Goal: Entertainment & Leisure: Consume media (video, audio)

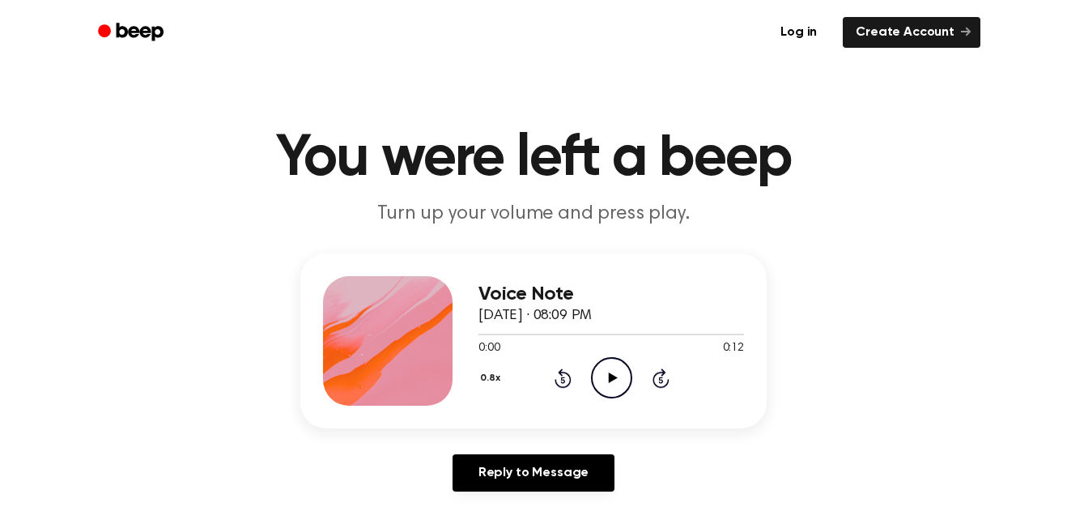
click at [598, 399] on div "Voice Note [DATE] · 08:09 PM 0:00 0:12 Your browser does not support the [objec…" at bounding box center [612, 341] width 266 height 130
click at [606, 378] on icon "Play Audio" at bounding box center [611, 377] width 41 height 41
click at [483, 377] on button "0.8x" at bounding box center [493, 378] width 28 height 28
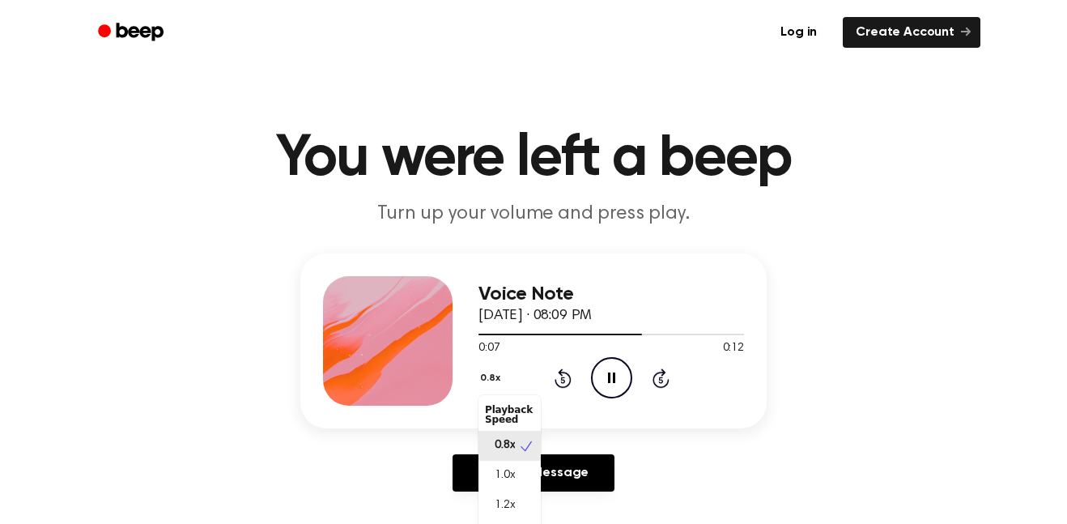
scroll to position [7, 0]
click at [530, 488] on div "1.2x" at bounding box center [510, 498] width 62 height 30
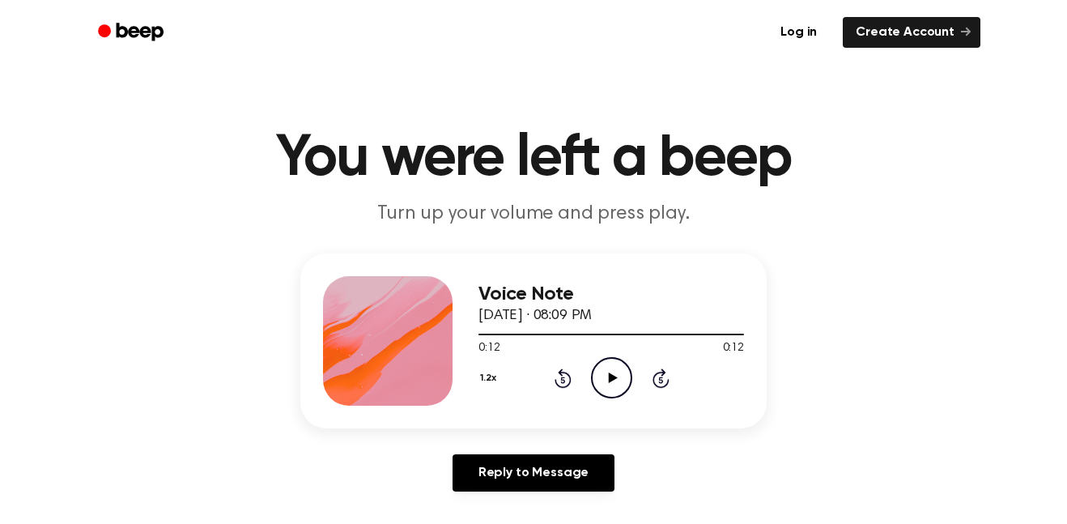
click at [486, 378] on button "1.2x" at bounding box center [490, 378] width 23 height 28
click at [479, 381] on button "1.2x" at bounding box center [490, 378] width 23 height 28
click at [511, 521] on span "1.5x" at bounding box center [505, 528] width 20 height 17
click at [603, 374] on icon "Play Audio" at bounding box center [611, 377] width 41 height 41
click at [491, 388] on button "1.5x" at bounding box center [490, 378] width 23 height 28
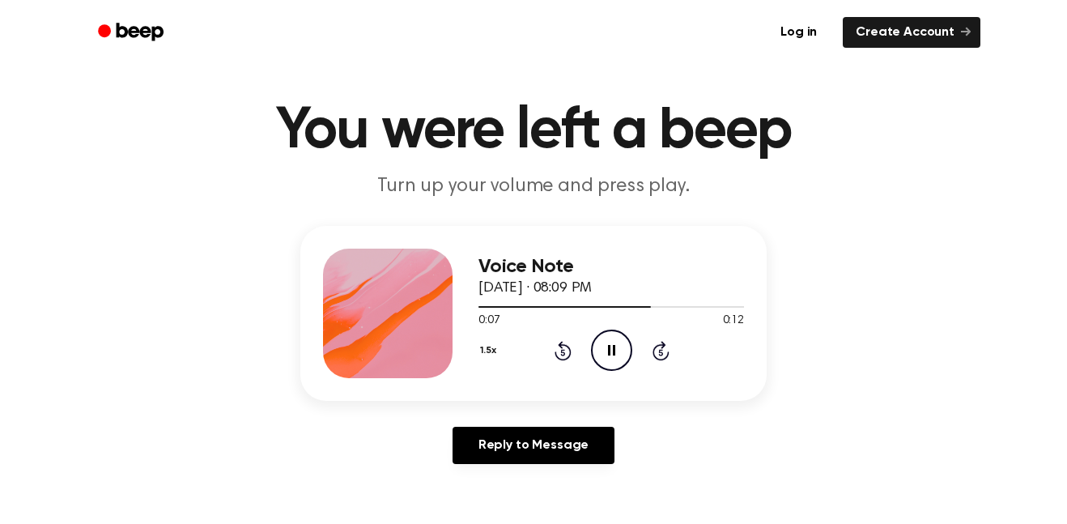
click at [493, 342] on button "1.5x" at bounding box center [490, 351] width 23 height 28
click at [500, 446] on span "1.0x" at bounding box center [505, 448] width 20 height 17
click at [616, 358] on icon "Play Audio" at bounding box center [611, 350] width 41 height 41
click at [625, 350] on icon "Play Audio" at bounding box center [611, 350] width 41 height 41
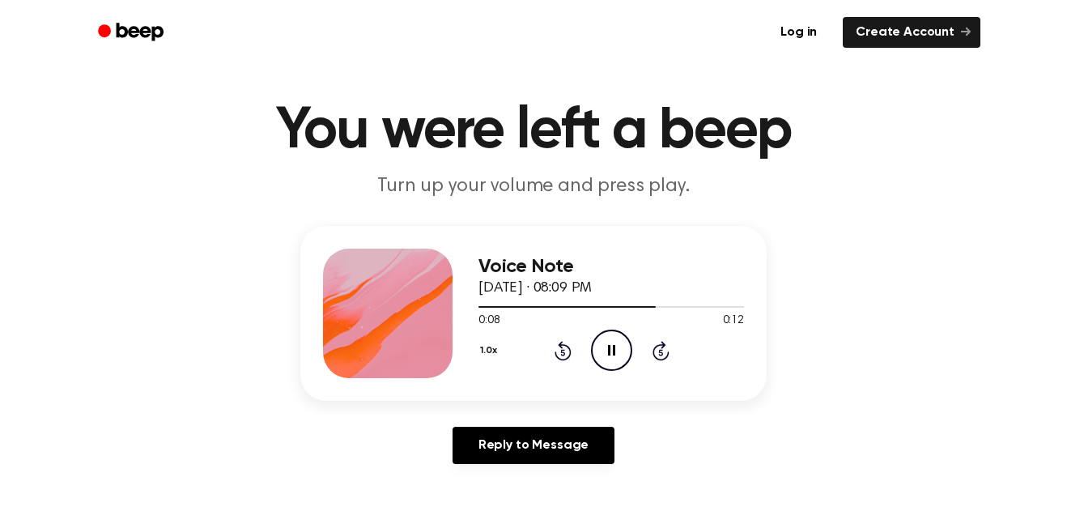
click at [621, 354] on icon "Pause Audio" at bounding box center [611, 350] width 41 height 41
click at [627, 351] on icon "Play Audio" at bounding box center [611, 350] width 41 height 41
click at [563, 352] on icon at bounding box center [562, 352] width 4 height 6
click at [564, 352] on icon "Rewind 5 seconds" at bounding box center [563, 350] width 18 height 21
click at [616, 344] on icon "Play Audio" at bounding box center [611, 350] width 41 height 41
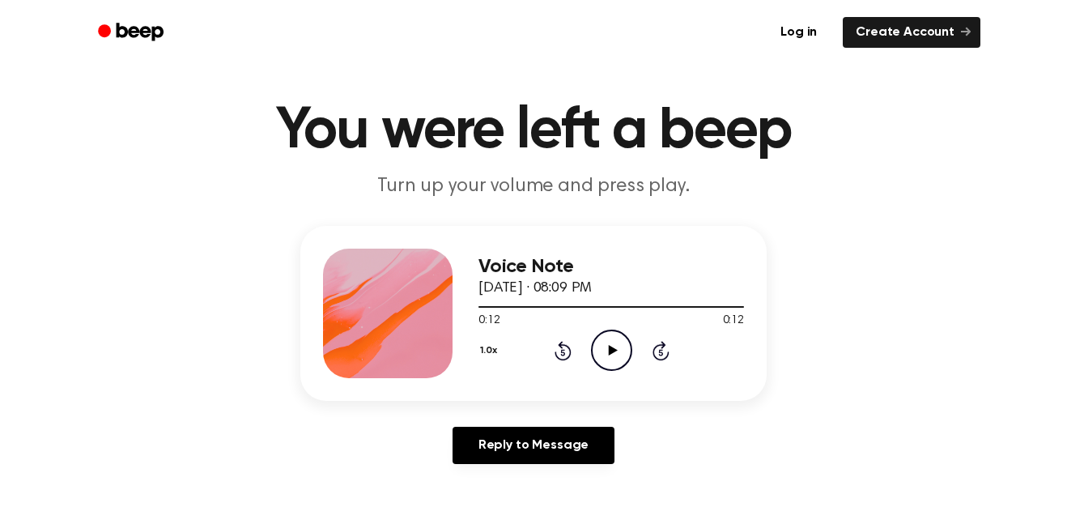
click at [621, 346] on icon "Play Audio" at bounding box center [611, 350] width 41 height 41
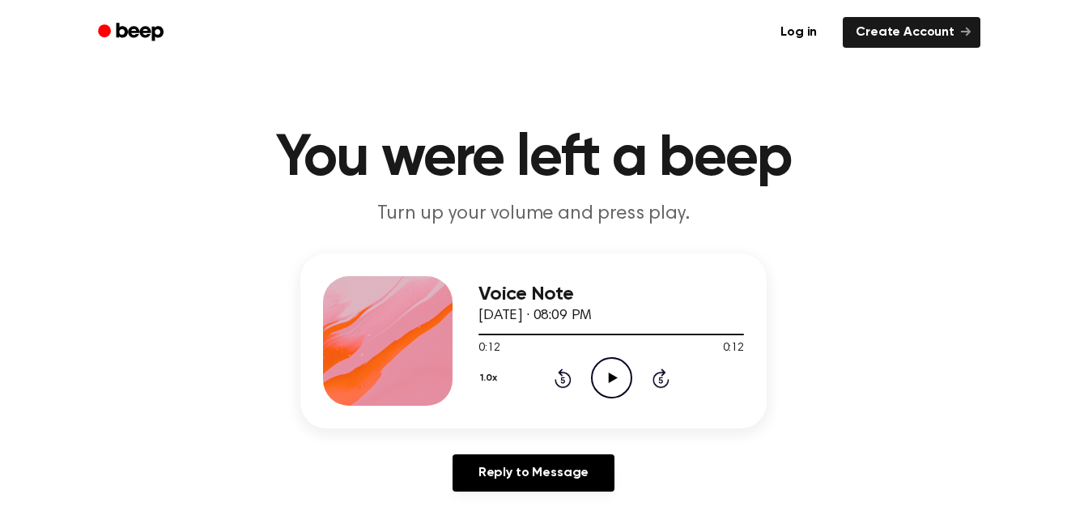
click at [608, 396] on icon "Play Audio" at bounding box center [611, 377] width 41 height 41
click at [619, 397] on circle at bounding box center [612, 378] width 40 height 40
click at [615, 367] on icon "Play Audio" at bounding box center [611, 377] width 41 height 41
click at [606, 386] on icon "Play Audio" at bounding box center [611, 377] width 41 height 41
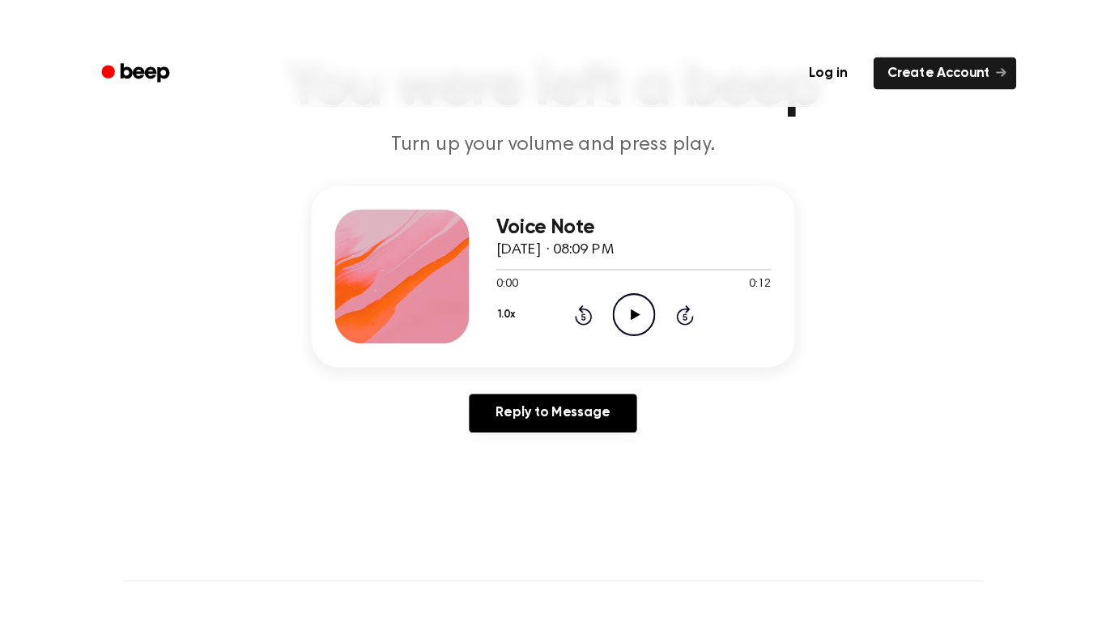
scroll to position [129, 0]
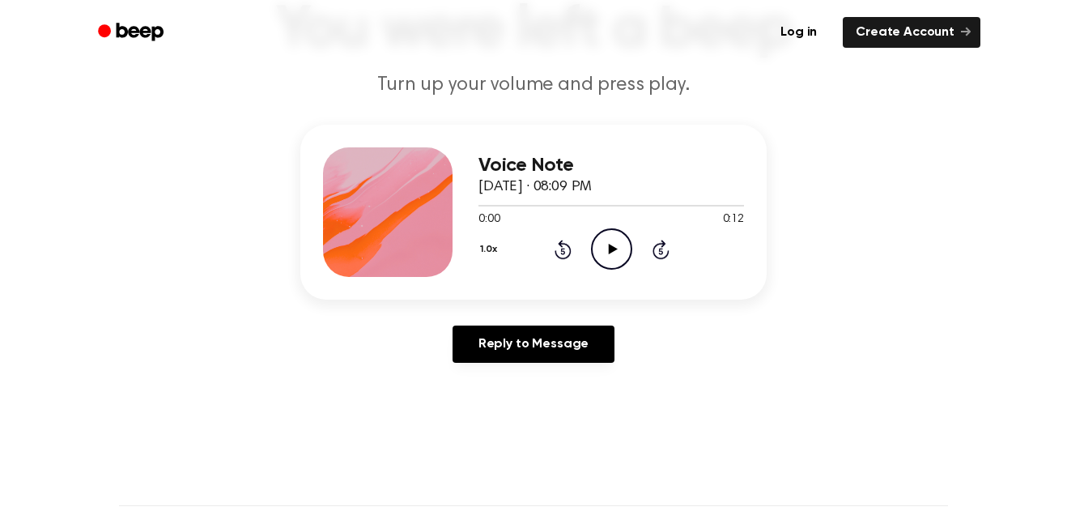
click at [610, 241] on icon "Play Audio" at bounding box center [611, 248] width 41 height 41
click at [621, 261] on icon "Play Audio" at bounding box center [611, 248] width 41 height 41
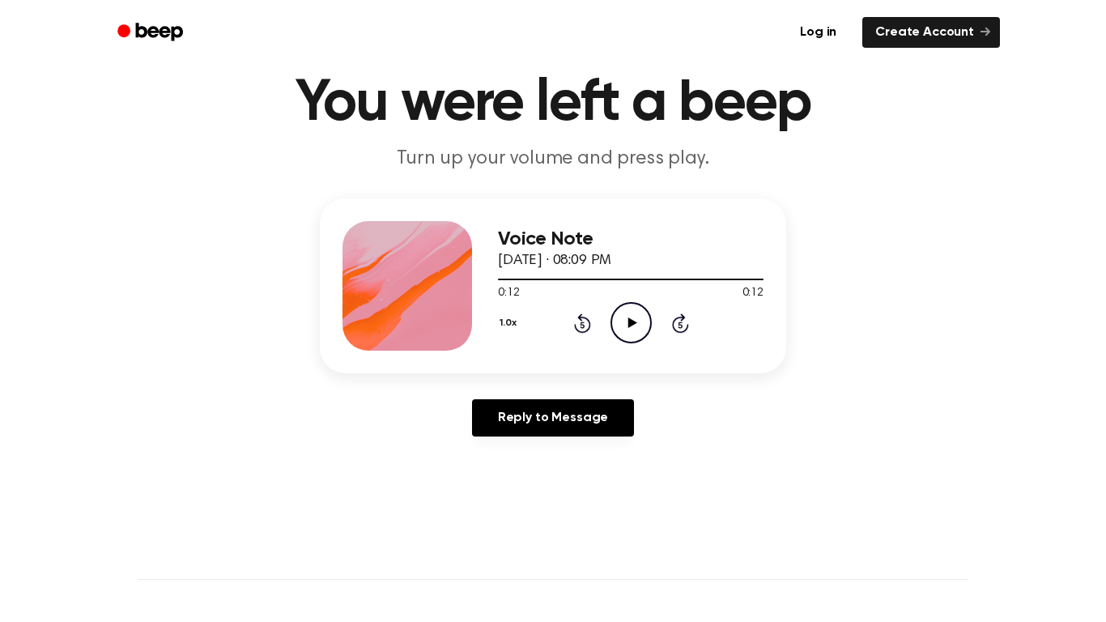
scroll to position [59, 0]
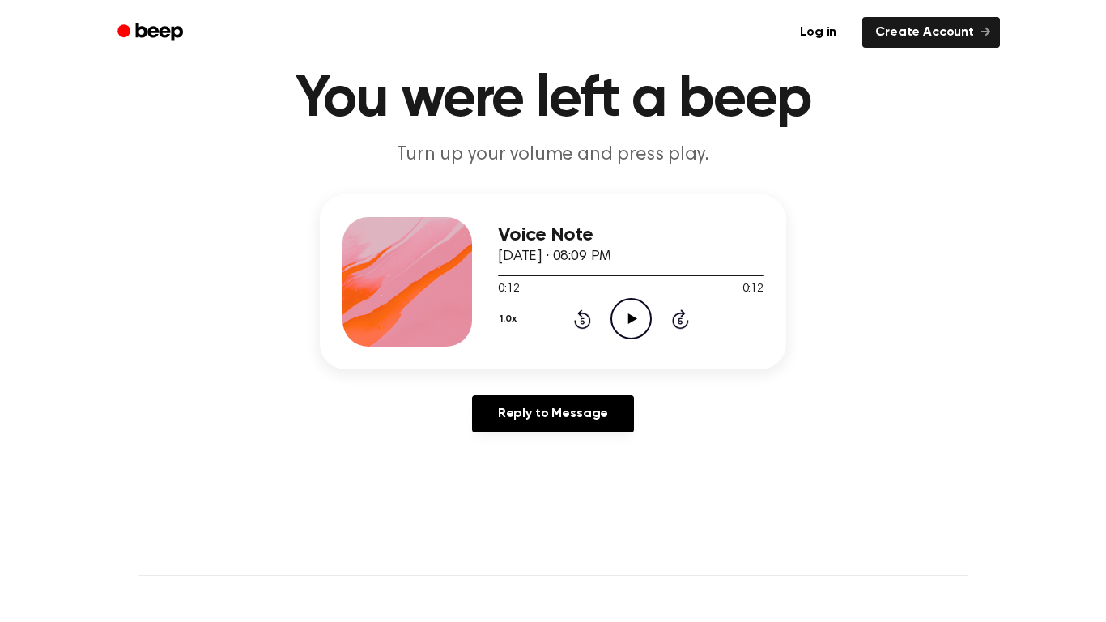
click at [630, 317] on icon at bounding box center [631, 318] width 9 height 11
click at [588, 275] on div at bounding box center [565, 275] width 134 height 2
click at [582, 321] on icon at bounding box center [582, 320] width 4 height 6
click at [566, 342] on div "Voice Note September 14, 2025 · 08:09 PM 0:00 0:12 Your browser does not suppor…" at bounding box center [631, 282] width 266 height 130
click at [499, 277] on div at bounding box center [631, 274] width 266 height 13
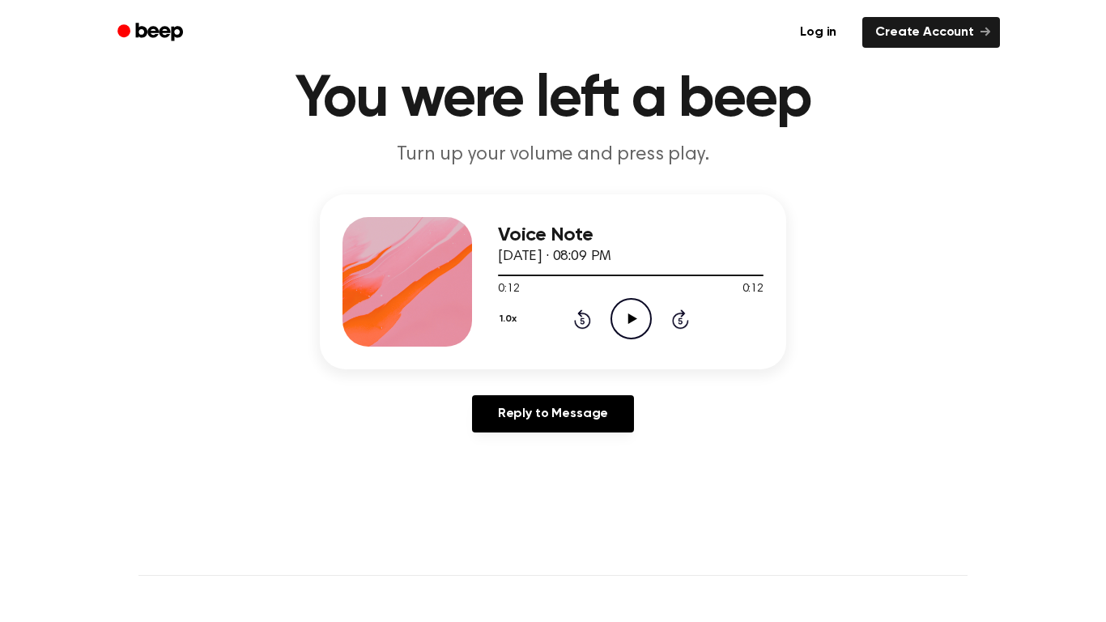
click at [640, 342] on div "Voice Note September 14, 2025 · 08:09 PM 0:12 0:12 Your browser does not suppor…" at bounding box center [631, 282] width 266 height 130
click at [637, 336] on icon "Play Audio" at bounding box center [630, 318] width 41 height 41
click at [576, 344] on div "Voice Note September 14, 2025 · 08:09 PM 0:00 0:12 Your browser does not suppor…" at bounding box center [631, 282] width 266 height 130
click at [573, 325] on icon "Rewind 5 seconds" at bounding box center [582, 318] width 18 height 21
click at [564, 332] on div "1.0x Rewind 5 seconds Pause Audio Skip 5 seconds" at bounding box center [631, 318] width 266 height 41
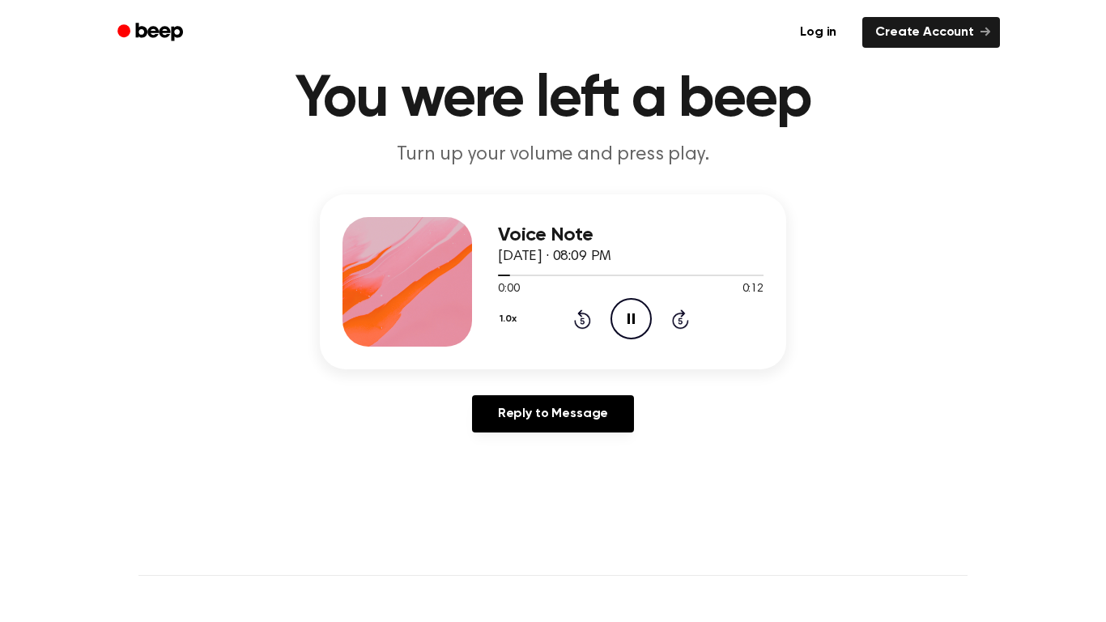
click at [564, 335] on div "1.0x Rewind 5 seconds Pause Audio Skip 5 seconds" at bounding box center [631, 318] width 266 height 41
click at [564, 338] on div "1.0x Rewind 5 seconds Pause Audio Skip 5 seconds" at bounding box center [631, 318] width 266 height 41
click at [576, 325] on icon at bounding box center [582, 318] width 17 height 19
click at [574, 325] on icon "Rewind 5 seconds" at bounding box center [582, 318] width 18 height 21
click at [573, 322] on icon "Rewind 5 seconds" at bounding box center [582, 318] width 18 height 21
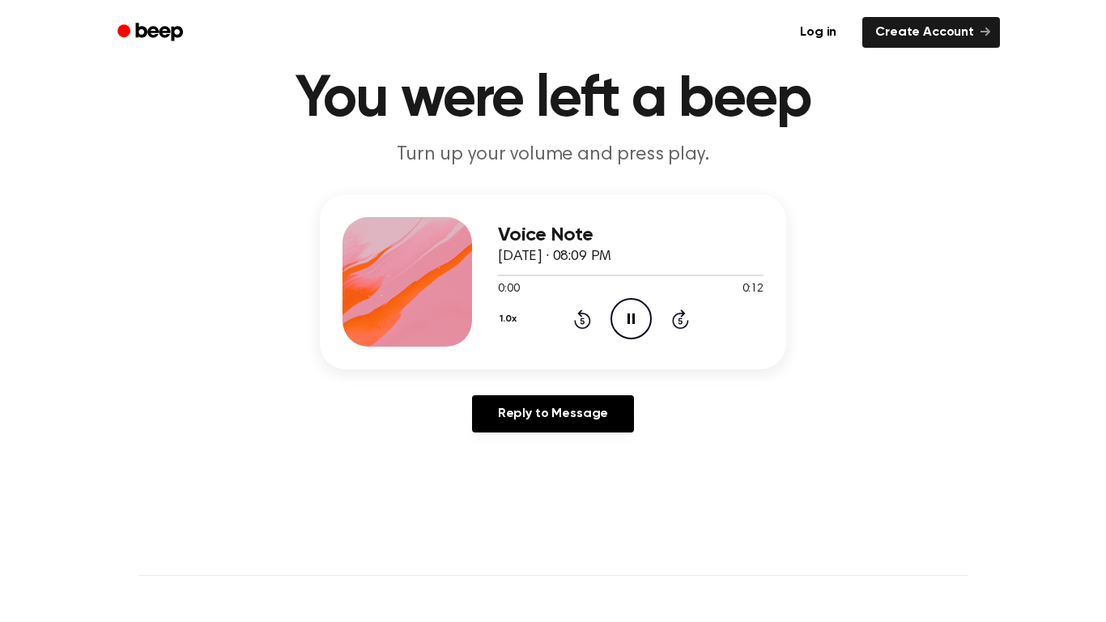
click at [573, 328] on icon "Rewind 5 seconds" at bounding box center [582, 318] width 18 height 21
click at [573, 327] on icon "Rewind 5 seconds" at bounding box center [582, 318] width 18 height 21
click at [582, 321] on icon at bounding box center [582, 320] width 4 height 6
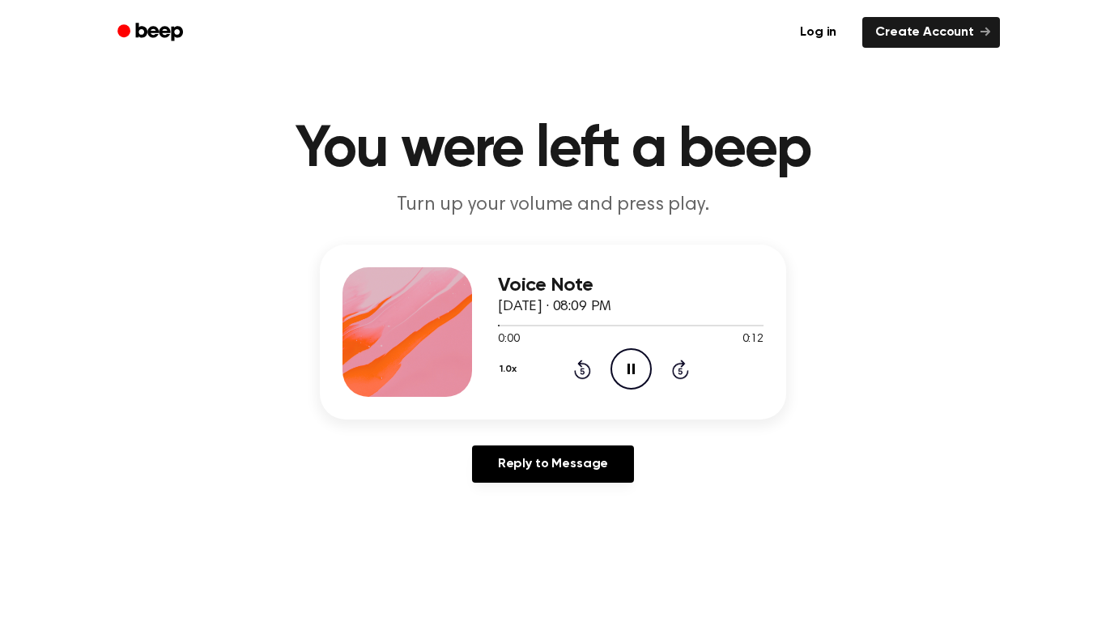
scroll to position [0, 0]
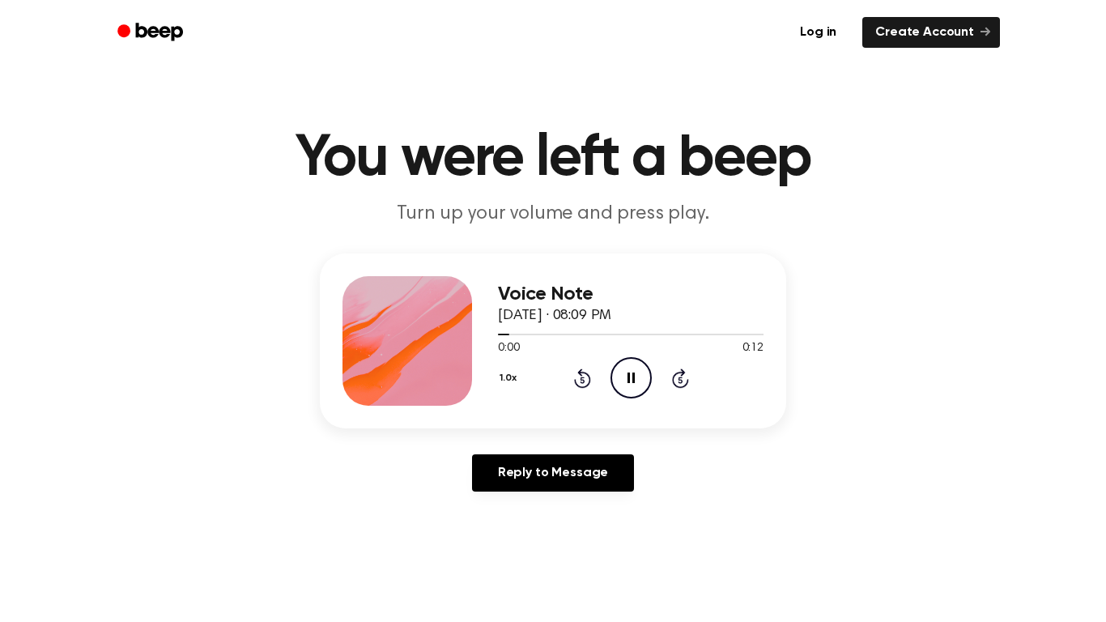
click at [582, 380] on icon at bounding box center [582, 379] width 4 height 6
click at [575, 389] on div "1.0x Rewind 5 seconds Pause Audio Skip 5 seconds" at bounding box center [631, 377] width 266 height 41
click at [576, 377] on icon "Rewind 5 seconds" at bounding box center [582, 378] width 18 height 21
click at [582, 380] on icon at bounding box center [582, 379] width 4 height 6
click at [574, 377] on icon "Rewind 5 seconds" at bounding box center [582, 378] width 18 height 21
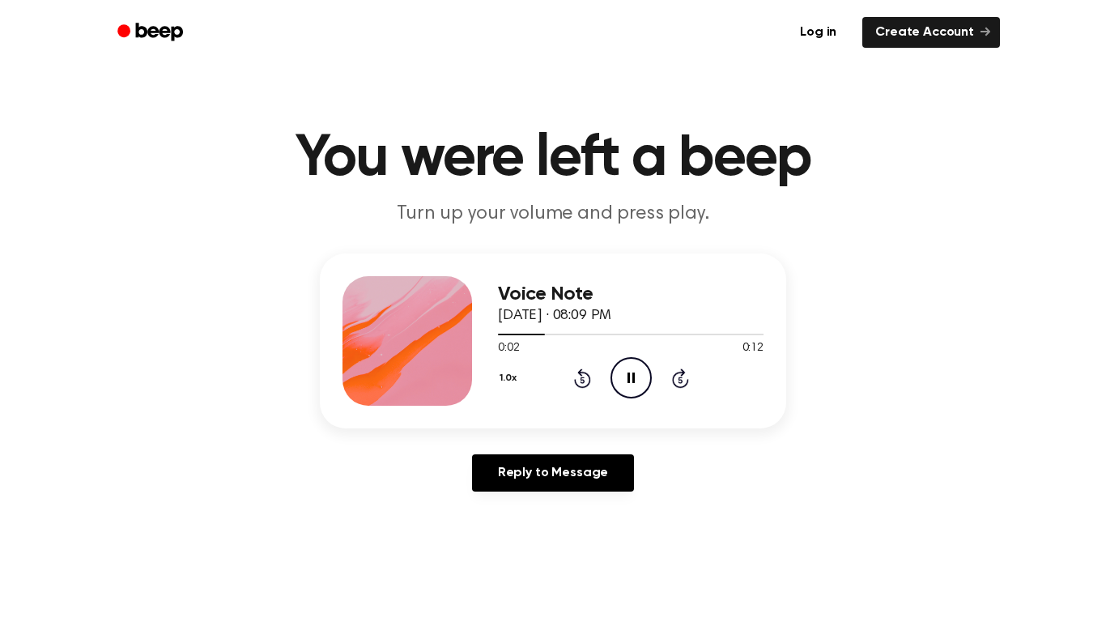
click at [576, 373] on icon "Rewind 5 seconds" at bounding box center [582, 378] width 18 height 21
click at [582, 380] on icon at bounding box center [582, 379] width 4 height 6
click at [574, 376] on icon "Rewind 5 seconds" at bounding box center [582, 378] width 18 height 21
click at [582, 380] on icon at bounding box center [582, 379] width 4 height 6
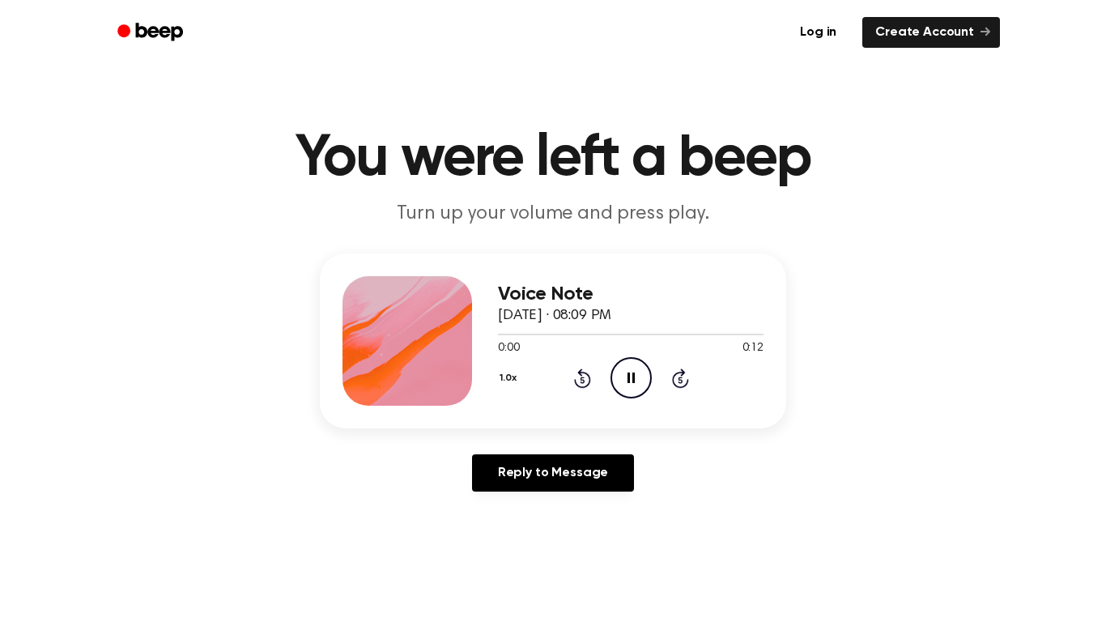
click at [582, 380] on icon at bounding box center [582, 379] width 4 height 6
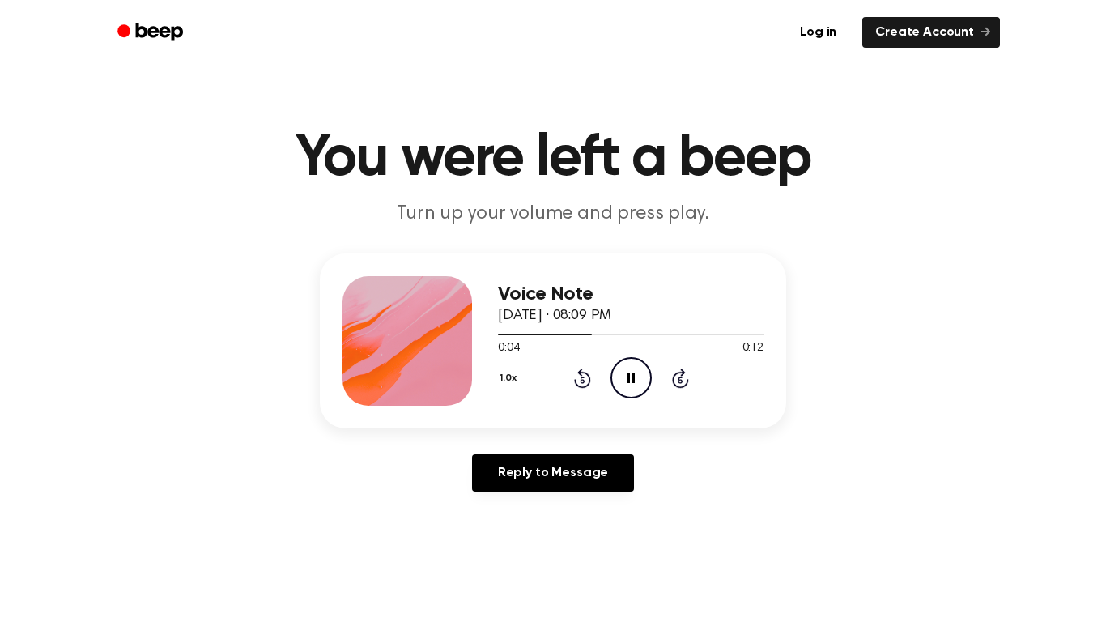
click at [581, 375] on icon at bounding box center [582, 377] width 17 height 19
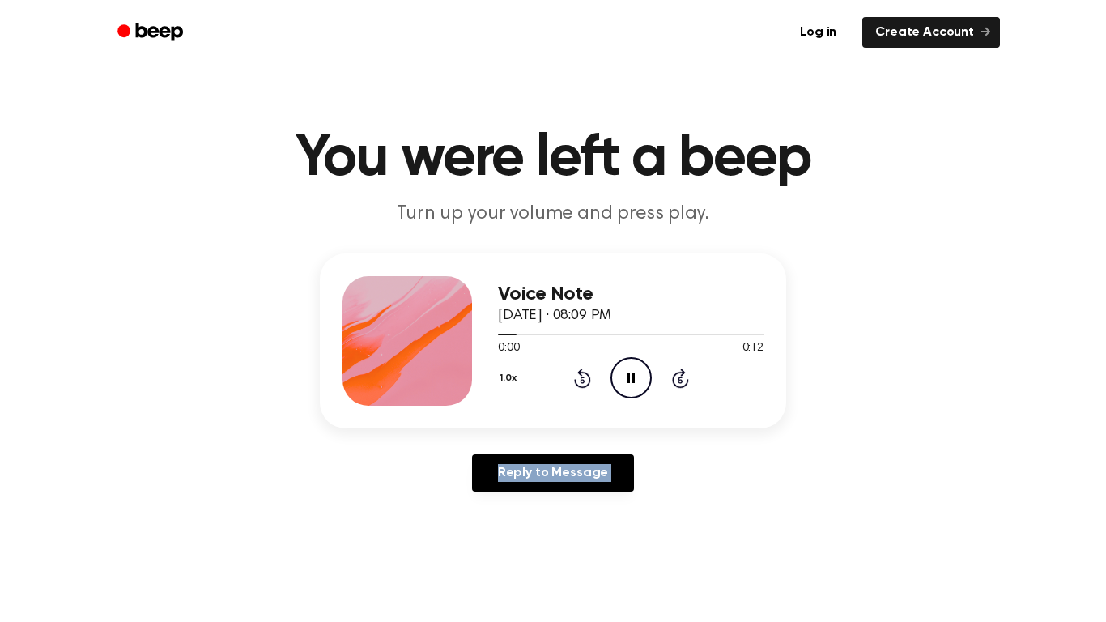
click at [581, 375] on icon at bounding box center [582, 377] width 17 height 19
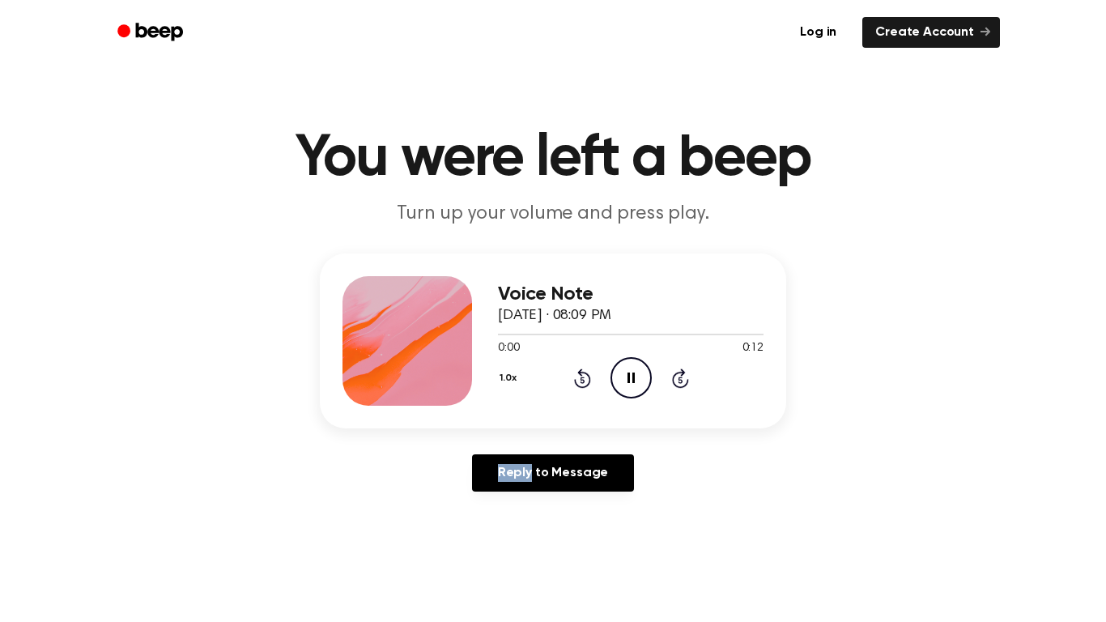
click at [581, 375] on icon at bounding box center [582, 377] width 17 height 19
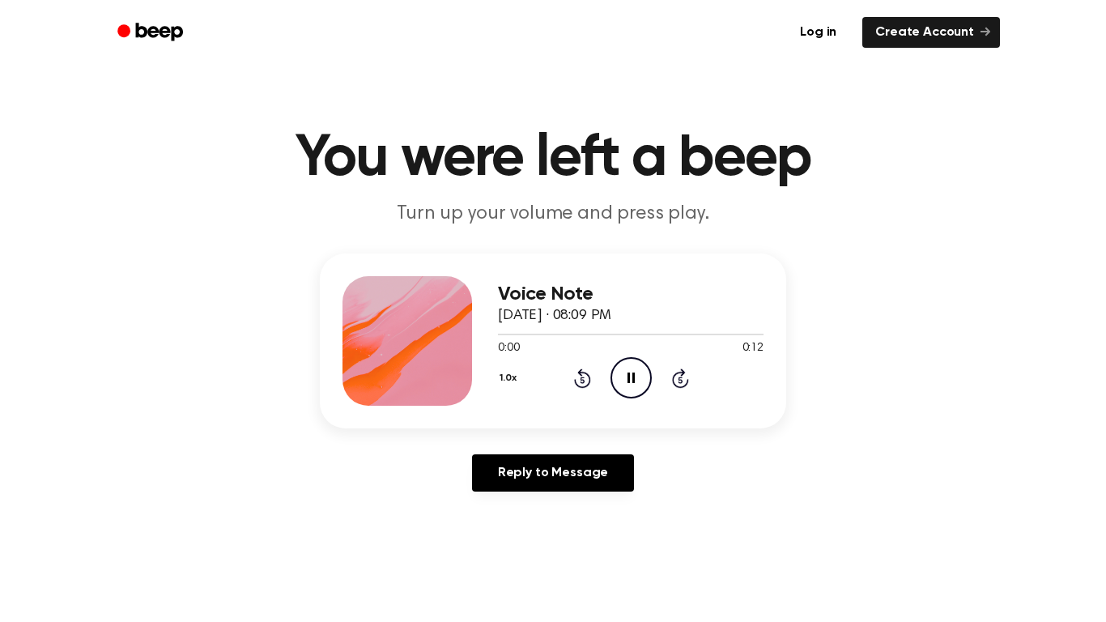
click at [581, 375] on icon at bounding box center [582, 377] width 17 height 19
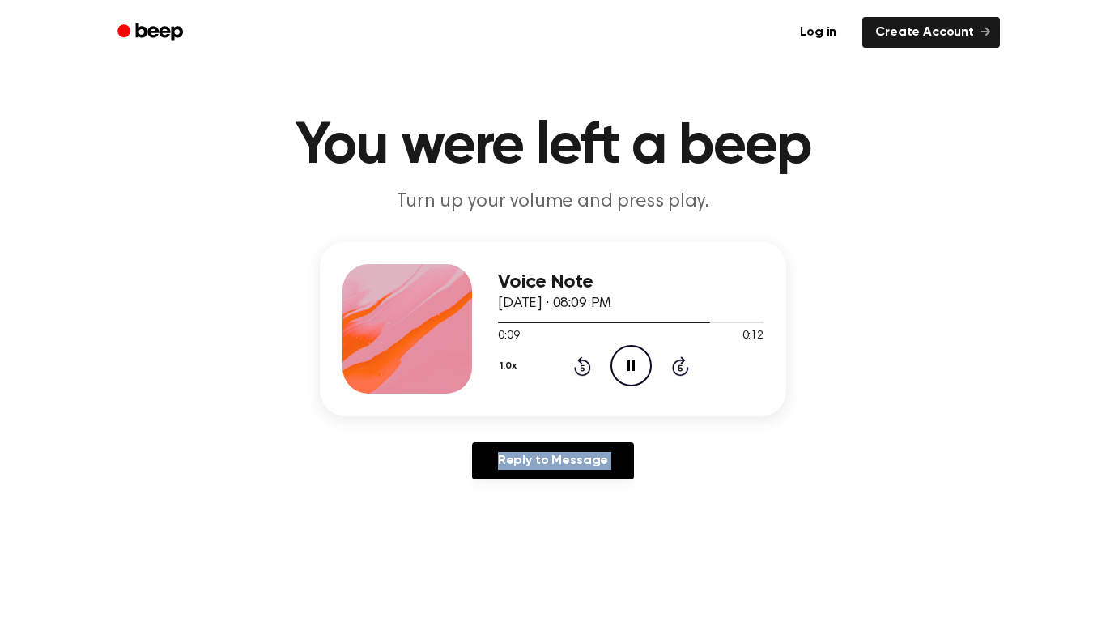
scroll to position [13, 0]
click at [168, 240] on main "You were left a beep Turn up your volume and press play. Voice Note September 1…" at bounding box center [553, 486] width 1106 height 998
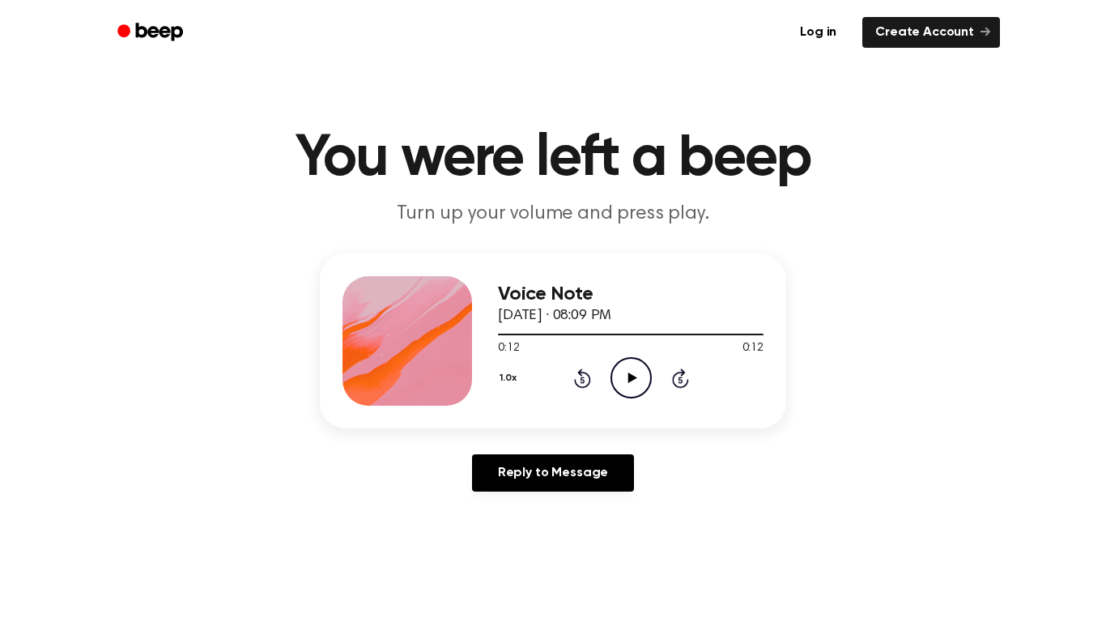
click at [581, 386] on icon at bounding box center [582, 377] width 17 height 19
click at [582, 380] on icon at bounding box center [582, 379] width 4 height 6
click at [581, 385] on icon "Rewind 5 seconds" at bounding box center [582, 378] width 18 height 21
click at [630, 409] on div "Voice Note September 14, 2025 · 08:09 PM 0:12 0:12 Your browser does not suppor…" at bounding box center [553, 340] width 466 height 175
click at [631, 382] on icon "Play Audio" at bounding box center [630, 377] width 41 height 41
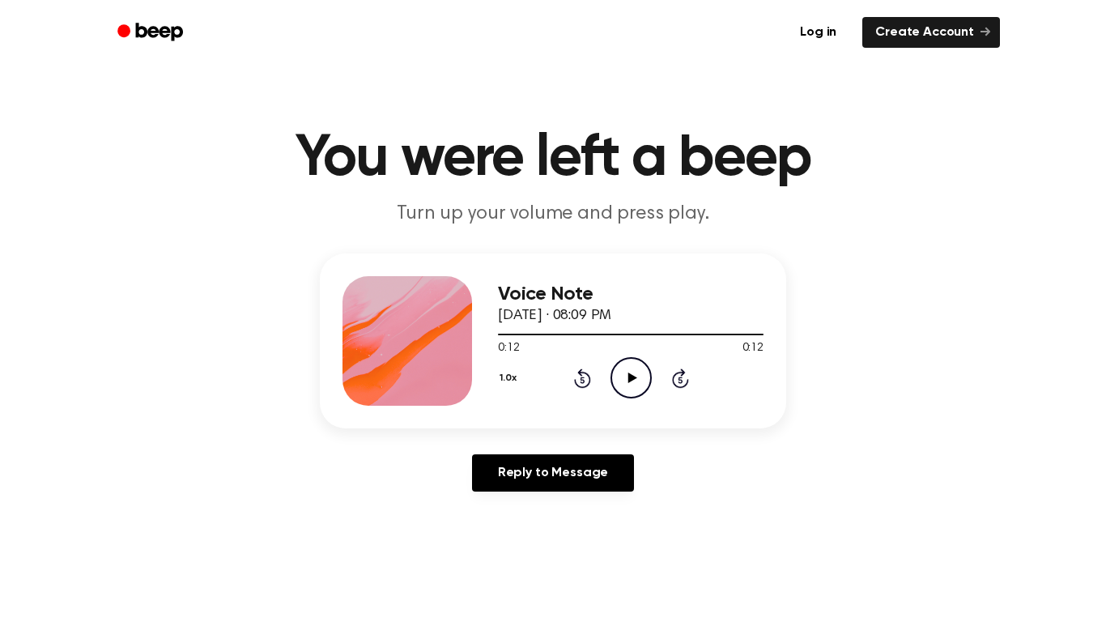
click at [1066, 523] on main "You were left a beep Turn up your volume and press play. Voice Note September 1…" at bounding box center [553, 499] width 1106 height 998
click at [632, 378] on icon at bounding box center [631, 377] width 9 height 11
click at [617, 401] on div "Voice Note September 14, 2025 · 08:09 PM 0:12 0:12 Your browser does not suppor…" at bounding box center [631, 341] width 266 height 130
click at [632, 409] on div "Voice Note September 14, 2025 · 08:09 PM 0:12 0:12 Your browser does not suppor…" at bounding box center [553, 340] width 466 height 175
click at [640, 399] on div "Voice Note September 14, 2025 · 08:09 PM 0:12 0:12 Your browser does not suppor…" at bounding box center [631, 341] width 266 height 130
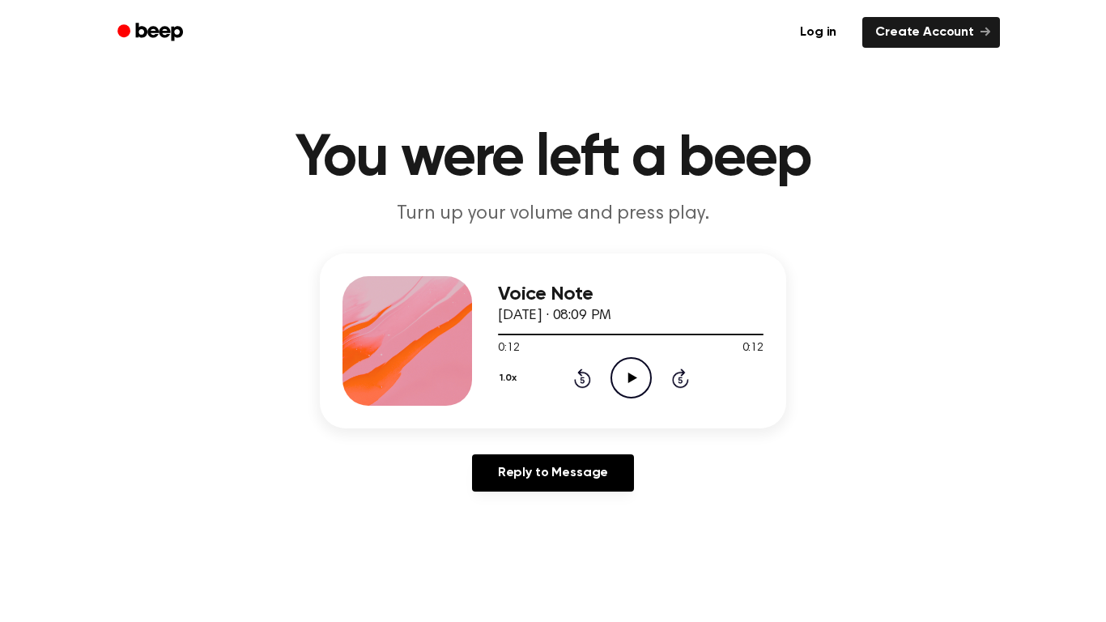
click at [624, 406] on div "Voice Note September 14, 2025 · 08:09 PM 0:12 0:12 Your browser does not suppor…" at bounding box center [553, 340] width 466 height 175
click at [628, 386] on icon "Play Audio" at bounding box center [630, 377] width 41 height 41
click at [628, 385] on icon "Play Audio" at bounding box center [630, 377] width 41 height 41
click at [625, 366] on icon "Play Audio" at bounding box center [630, 377] width 41 height 41
click at [639, 377] on icon "Play Audio" at bounding box center [630, 377] width 41 height 41
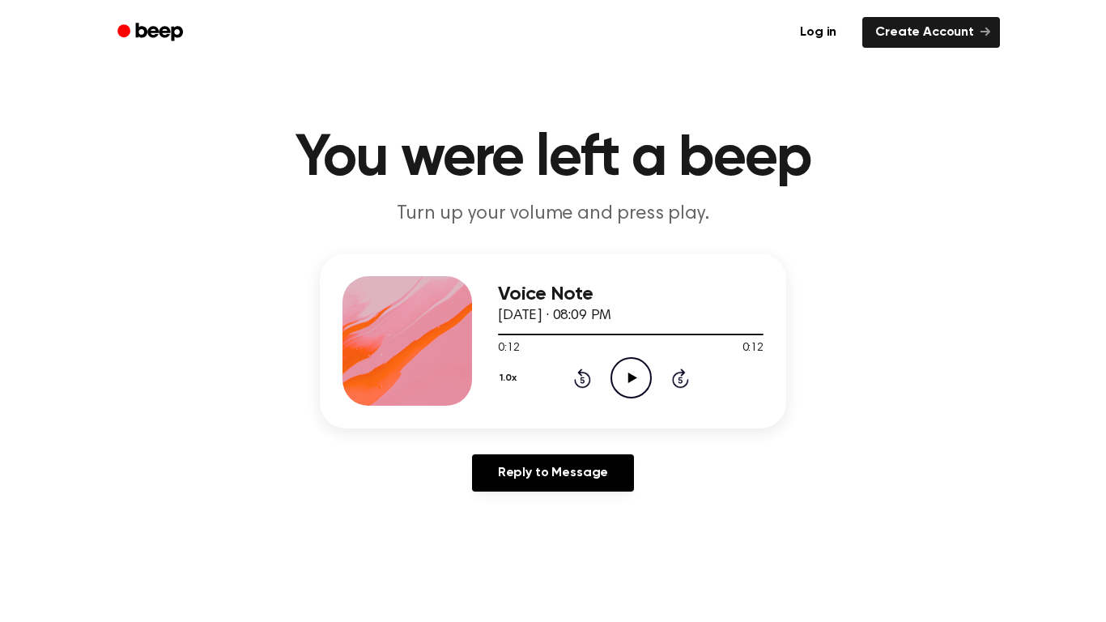
click at [629, 381] on icon at bounding box center [631, 377] width 9 height 11
click at [637, 406] on div "Voice Note September 14, 2025 · 08:09 PM 0:12 0:12 Your browser does not suppor…" at bounding box center [553, 340] width 466 height 175
click at [640, 384] on icon "Play Audio" at bounding box center [630, 377] width 41 height 41
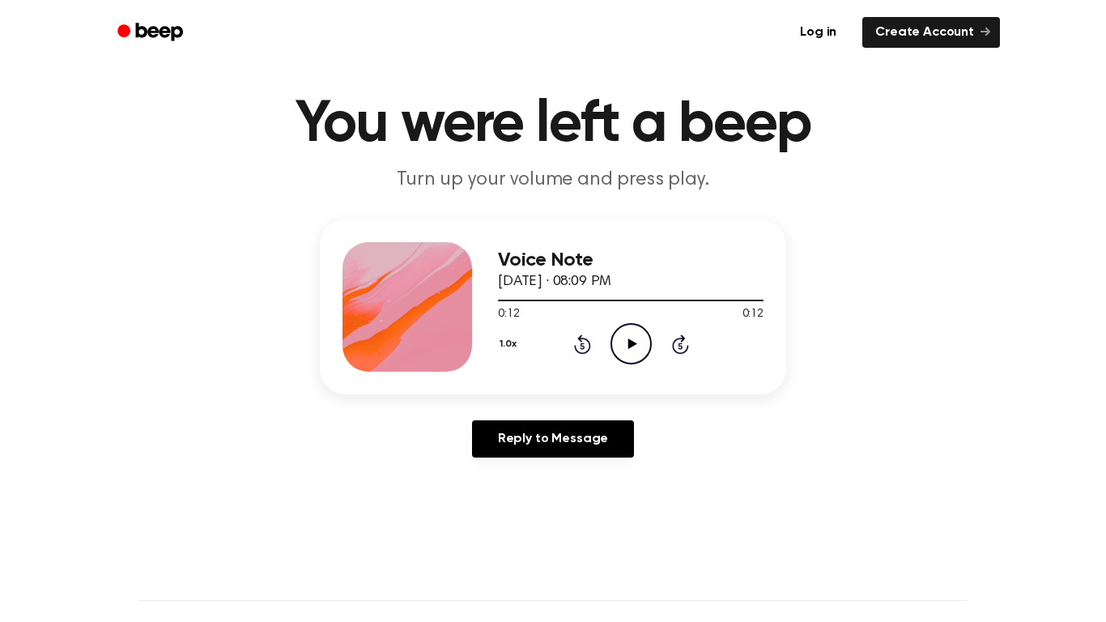
scroll to position [20, 0]
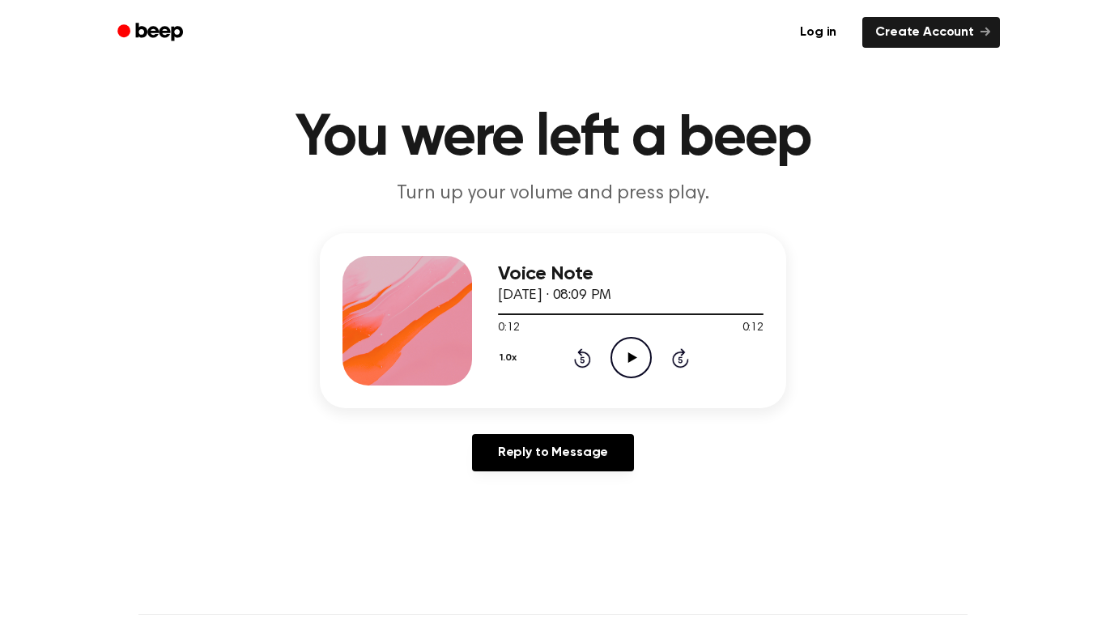
click at [582, 359] on icon at bounding box center [582, 359] width 4 height 6
click at [614, 356] on icon "Play Audio" at bounding box center [630, 357] width 41 height 41
click at [581, 355] on icon at bounding box center [582, 357] width 17 height 19
click at [623, 355] on icon "Play Audio" at bounding box center [630, 357] width 41 height 41
click at [636, 348] on icon "Play Audio" at bounding box center [630, 357] width 41 height 41
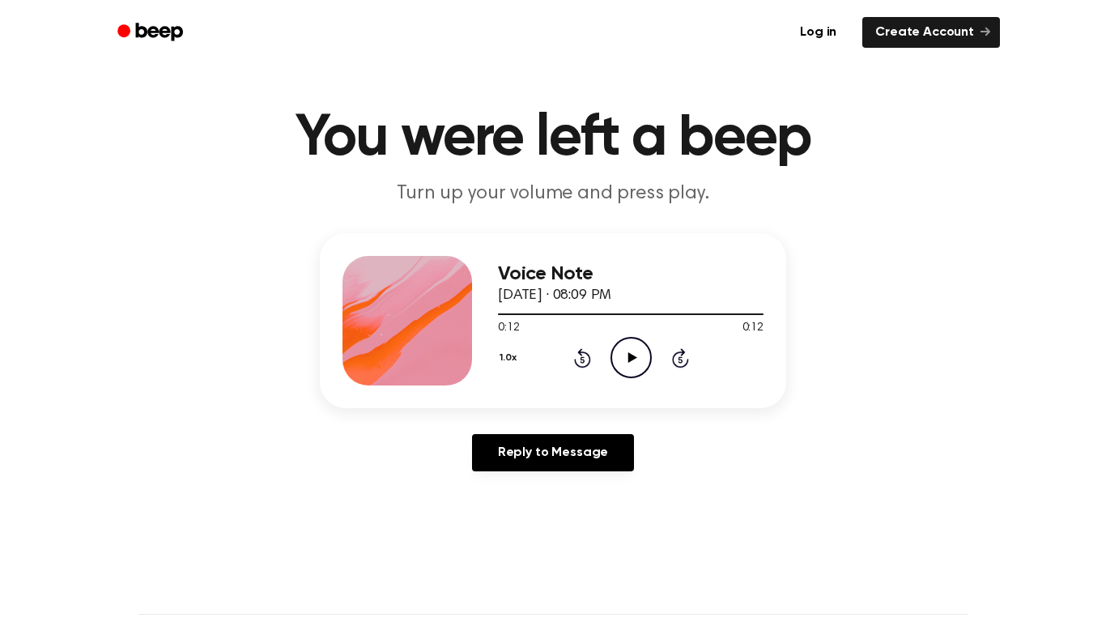
click at [623, 363] on icon "Play Audio" at bounding box center [630, 357] width 41 height 41
click at [630, 348] on icon "Play Audio" at bounding box center [630, 357] width 41 height 41
click at [629, 353] on icon at bounding box center [630, 357] width 7 height 11
click at [632, 358] on icon at bounding box center [631, 357] width 9 height 11
click at [625, 364] on icon "Pause Audio" at bounding box center [630, 357] width 41 height 41
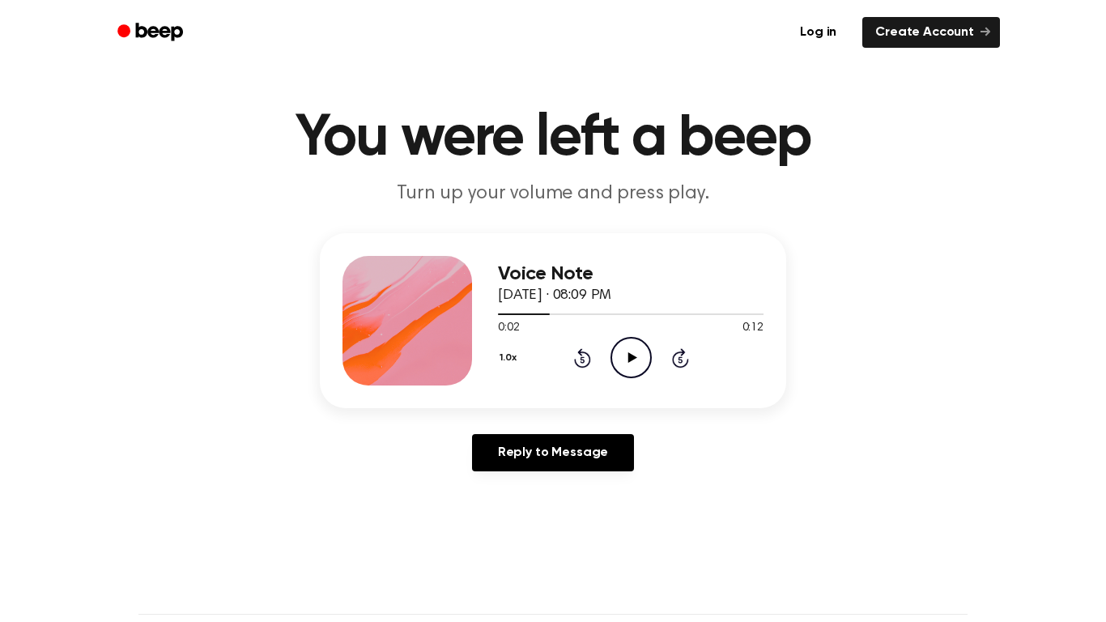
click at [638, 374] on icon "Play Audio" at bounding box center [630, 357] width 41 height 41
click at [616, 356] on icon "Pause Audio" at bounding box center [630, 357] width 41 height 41
click at [573, 359] on icon "Rewind 5 seconds" at bounding box center [582, 357] width 18 height 21
click at [623, 360] on icon "Play Audio" at bounding box center [630, 357] width 41 height 41
click at [627, 334] on div "0:03 0:12" at bounding box center [631, 328] width 266 height 17
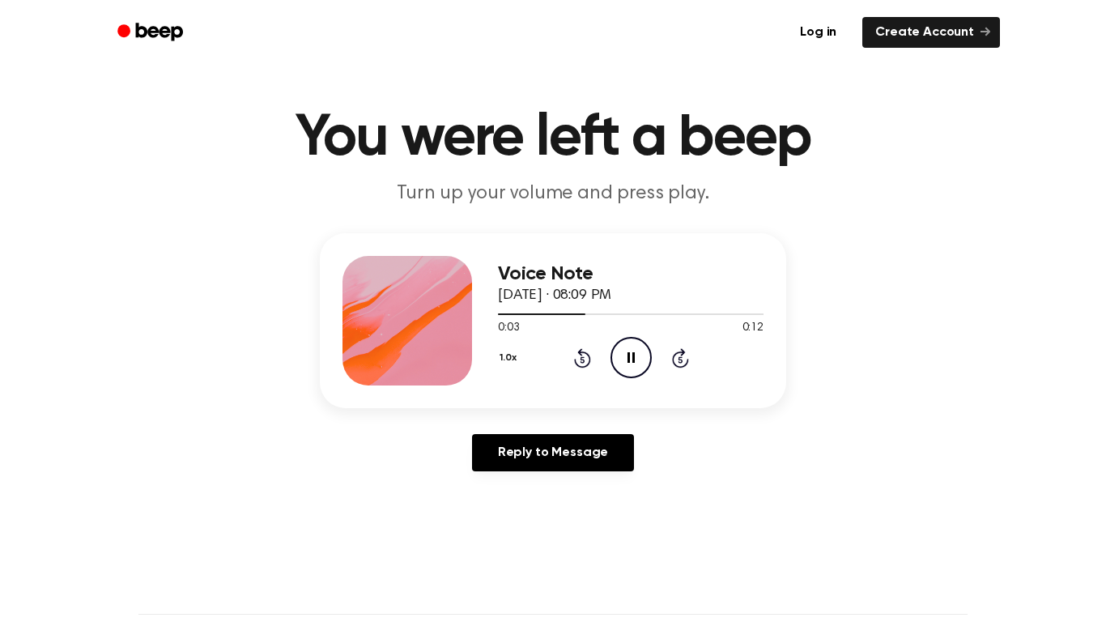
click at [627, 375] on icon "Pause Audio" at bounding box center [630, 357] width 41 height 41
click at [620, 350] on icon "Play Audio" at bounding box center [630, 357] width 41 height 41
click at [581, 356] on icon at bounding box center [582, 357] width 17 height 19
click at [589, 359] on icon at bounding box center [582, 357] width 17 height 19
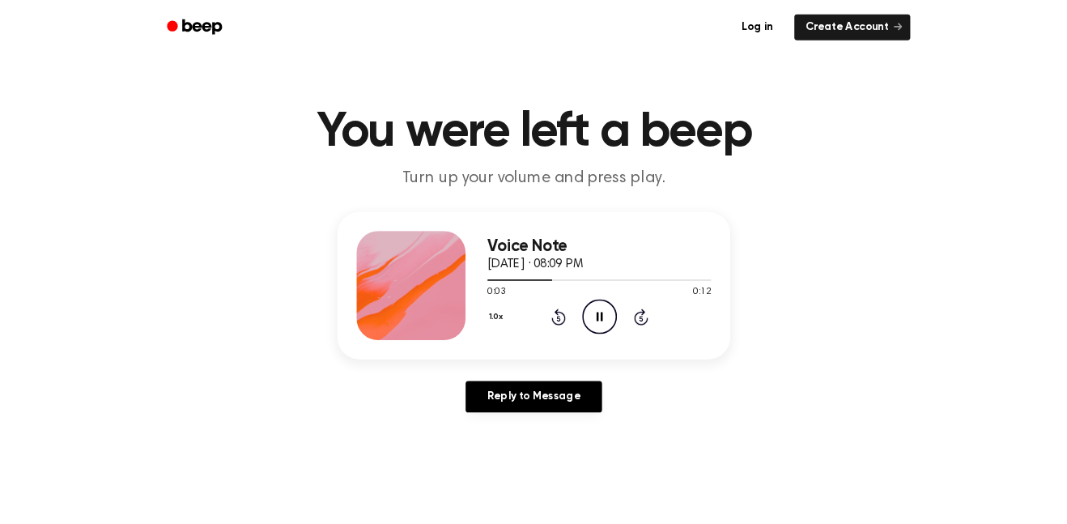
scroll to position [0, 0]
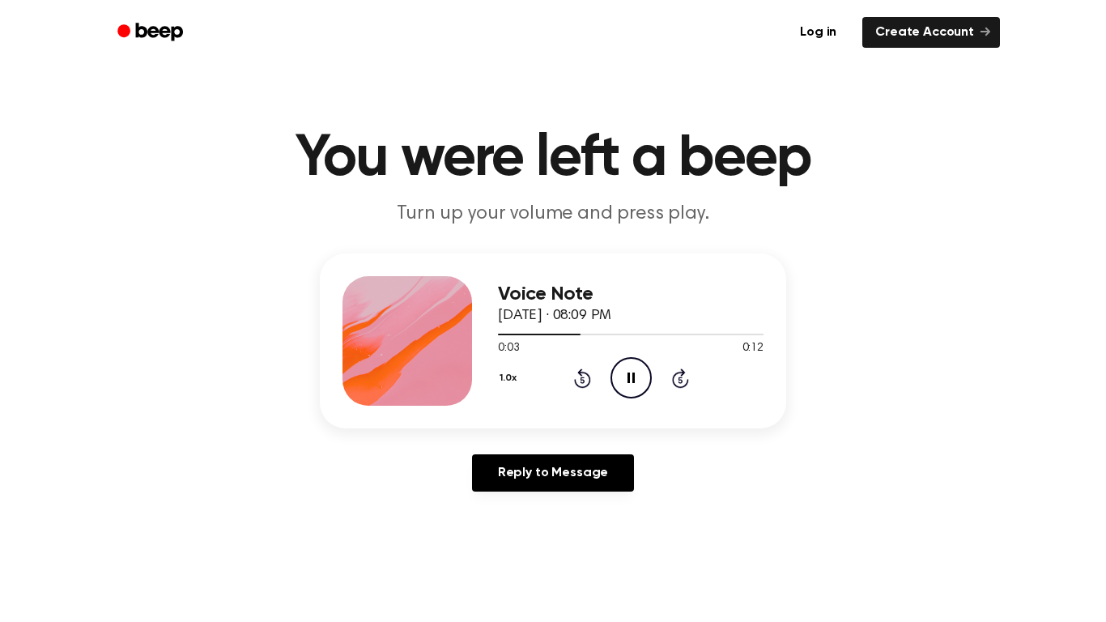
click at [628, 385] on icon "Pause Audio" at bounding box center [630, 377] width 41 height 41
click at [580, 385] on icon "Rewind 5 seconds" at bounding box center [582, 378] width 18 height 21
click at [606, 385] on div "1.0x Rewind 5 seconds Play Audio Skip 5 seconds" at bounding box center [631, 377] width 266 height 41
click at [627, 385] on icon "Play Audio" at bounding box center [630, 377] width 41 height 41
click at [646, 402] on div "Voice Note September 14, 2025 · 08:09 PM 0:01 0:12 Your browser does not suppor…" at bounding box center [631, 341] width 266 height 130
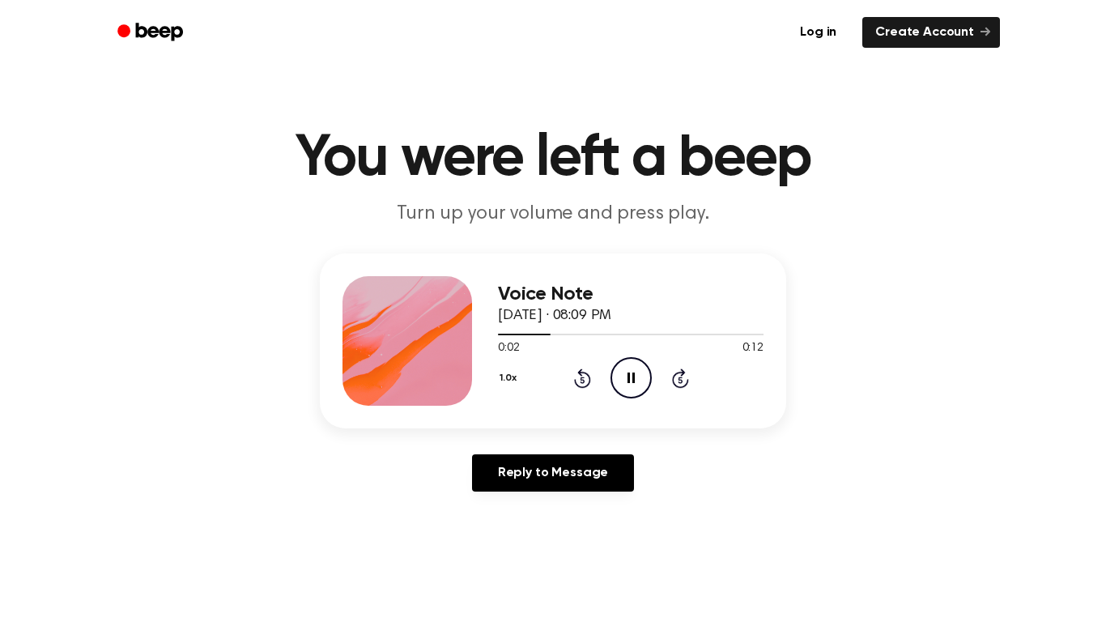
click at [627, 401] on div "Voice Note September 14, 2025 · 08:09 PM 0:02 0:12 Your browser does not suppor…" at bounding box center [631, 341] width 266 height 130
click at [633, 383] on icon at bounding box center [630, 377] width 7 height 11
click at [641, 362] on circle at bounding box center [631, 378] width 40 height 40
click at [585, 387] on icon at bounding box center [582, 377] width 17 height 19
click at [585, 372] on icon at bounding box center [582, 377] width 17 height 19
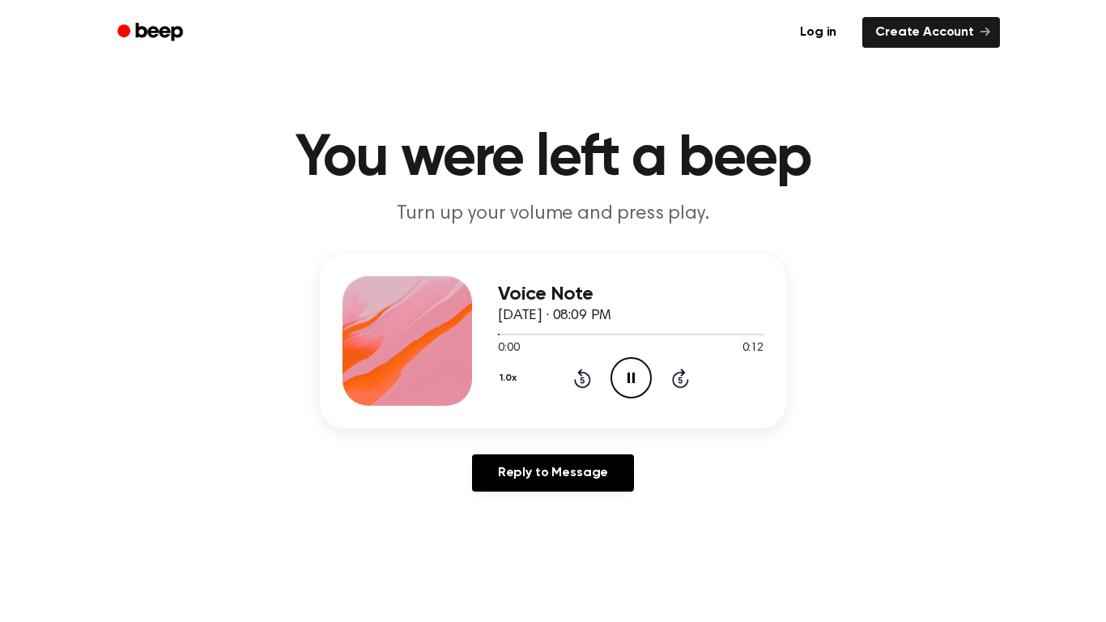
click at [643, 394] on circle at bounding box center [631, 378] width 40 height 40
click at [619, 406] on div "Voice Note September 14, 2025 · 08:09 PM 0:00 0:12 Your browser does not suppor…" at bounding box center [553, 340] width 466 height 175
click at [643, 390] on icon "Play Audio" at bounding box center [630, 377] width 41 height 41
click at [582, 380] on icon at bounding box center [582, 379] width 4 height 6
click at [636, 370] on icon "Pause Audio" at bounding box center [630, 377] width 41 height 41
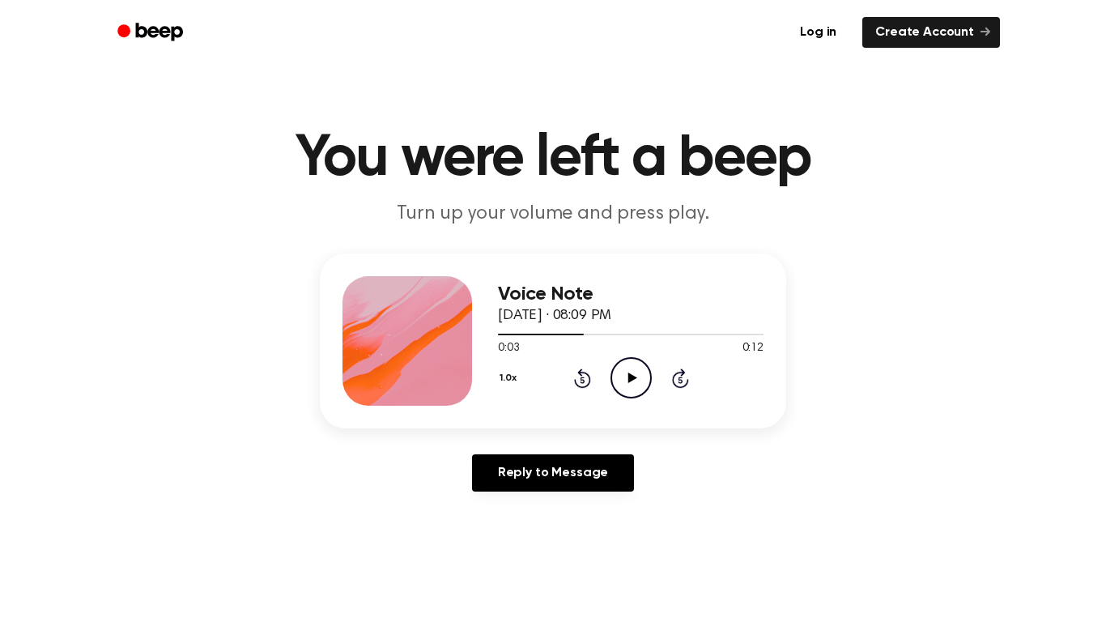
click at [481, 377] on div "Voice Note September 14, 2025 · 08:09 PM 0:03 0:12 Your browser does not suppor…" at bounding box center [553, 340] width 466 height 175
click at [504, 379] on button "1.0x" at bounding box center [510, 378] width 24 height 28
click at [521, 444] on span "0.8x" at bounding box center [524, 445] width 20 height 17
click at [488, 376] on div "Voice Note September 14, 2025 · 08:09 PM 0:03 0:12 Your browser does not suppor…" at bounding box center [553, 340] width 466 height 175
click at [504, 379] on button "0.8x" at bounding box center [512, 378] width 28 height 28
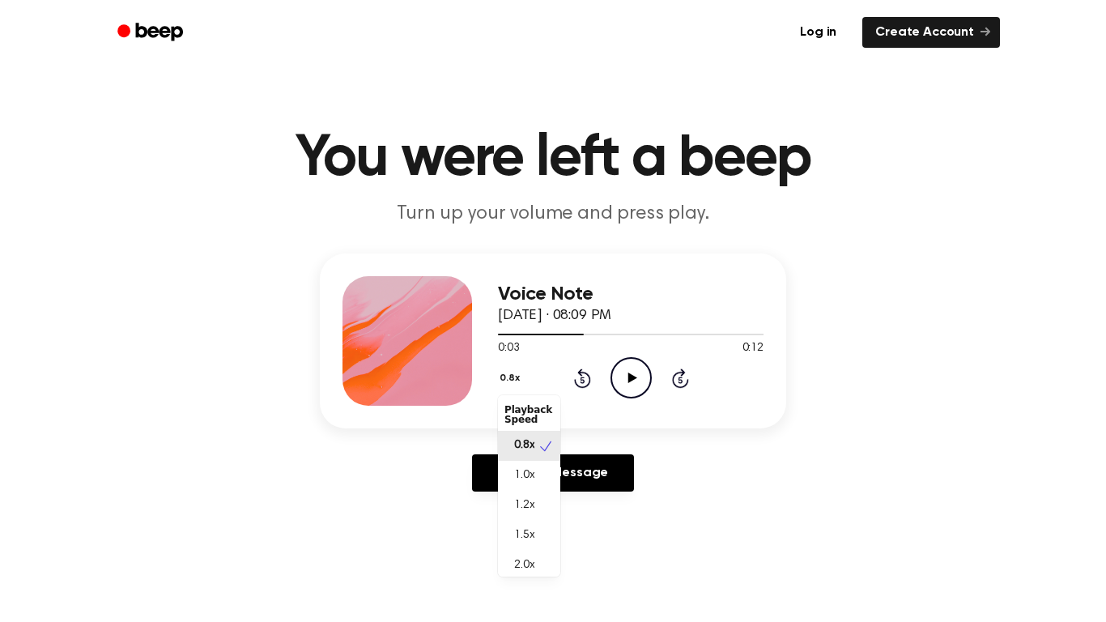
click at [504, 390] on button "0.8x" at bounding box center [512, 378] width 28 height 28
click at [582, 380] on icon at bounding box center [582, 379] width 4 height 6
click at [587, 375] on icon at bounding box center [582, 377] width 17 height 19
click at [613, 388] on circle at bounding box center [631, 378] width 40 height 40
click at [631, 378] on icon "Pause Audio" at bounding box center [630, 377] width 41 height 41
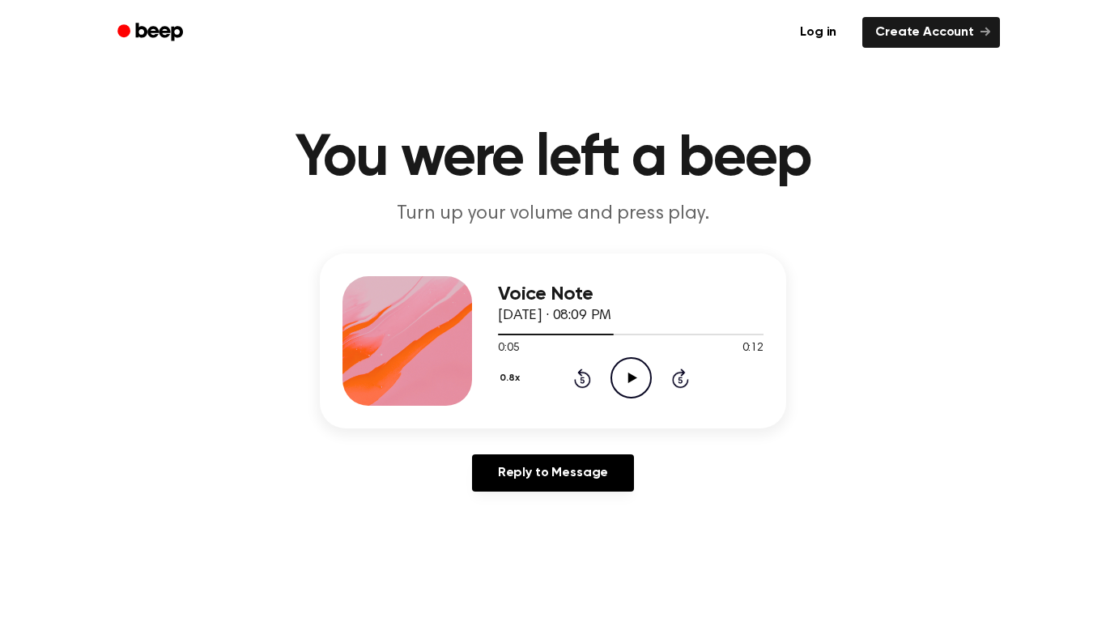
click at [588, 379] on icon "Rewind 5 seconds" at bounding box center [582, 378] width 18 height 21
click at [615, 375] on icon "Play Audio" at bounding box center [630, 377] width 41 height 41
click at [642, 382] on icon "Pause Audio" at bounding box center [630, 377] width 41 height 41
click at [623, 381] on icon "Play Audio" at bounding box center [630, 377] width 41 height 41
click at [623, 370] on icon "Pause Audio" at bounding box center [630, 377] width 41 height 41
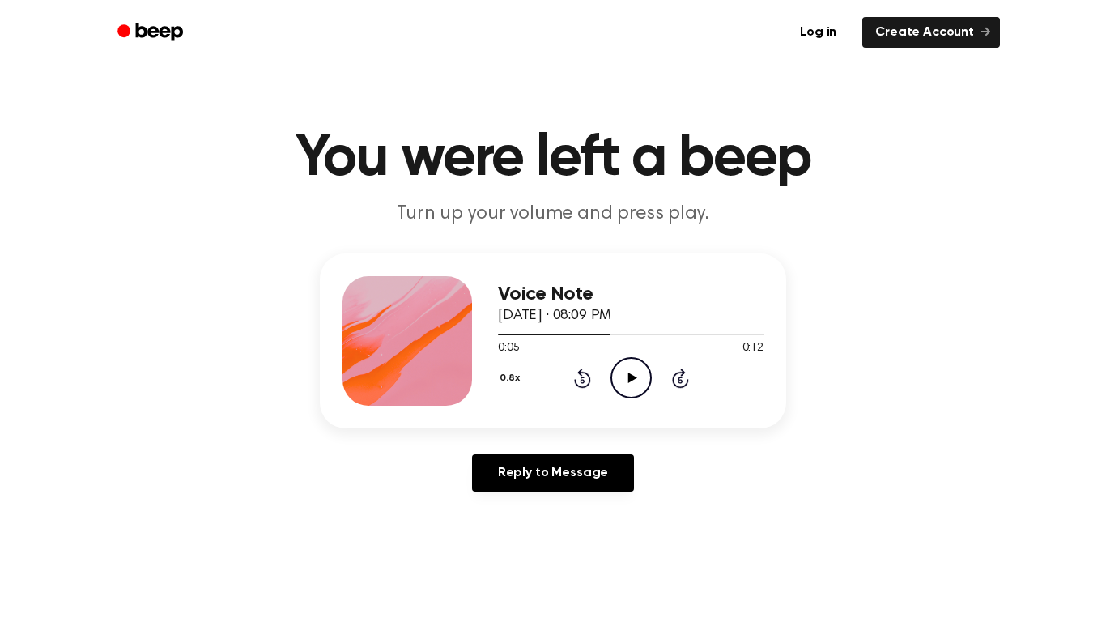
click at [627, 391] on icon "Play Audio" at bounding box center [630, 377] width 41 height 41
click at [627, 390] on icon "Pause Audio" at bounding box center [630, 377] width 41 height 41
click at [615, 363] on icon "Play Audio" at bounding box center [630, 377] width 41 height 41
click at [631, 365] on icon "Pause Audio" at bounding box center [630, 377] width 41 height 41
click at [618, 376] on icon "Play Audio" at bounding box center [630, 377] width 41 height 41
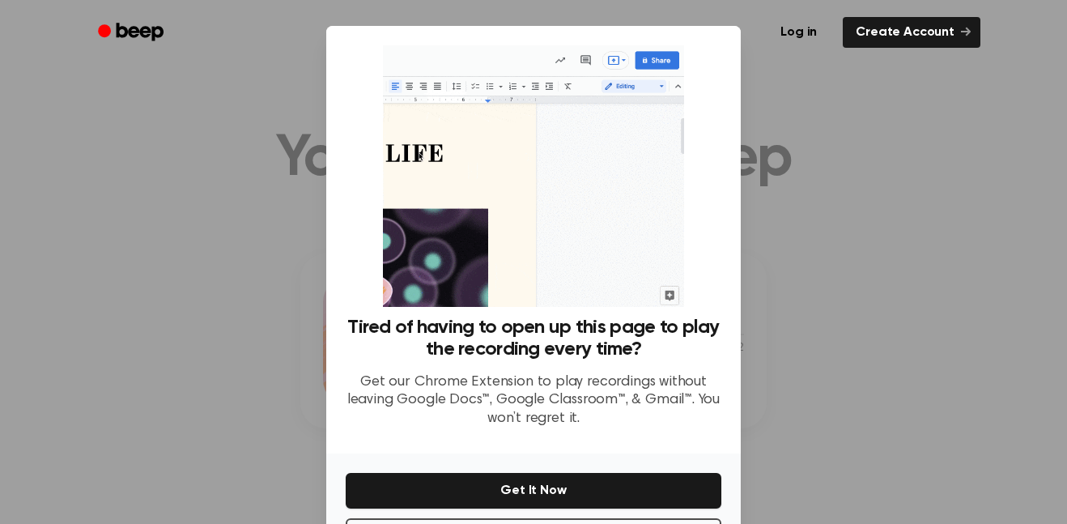
scroll to position [66, 0]
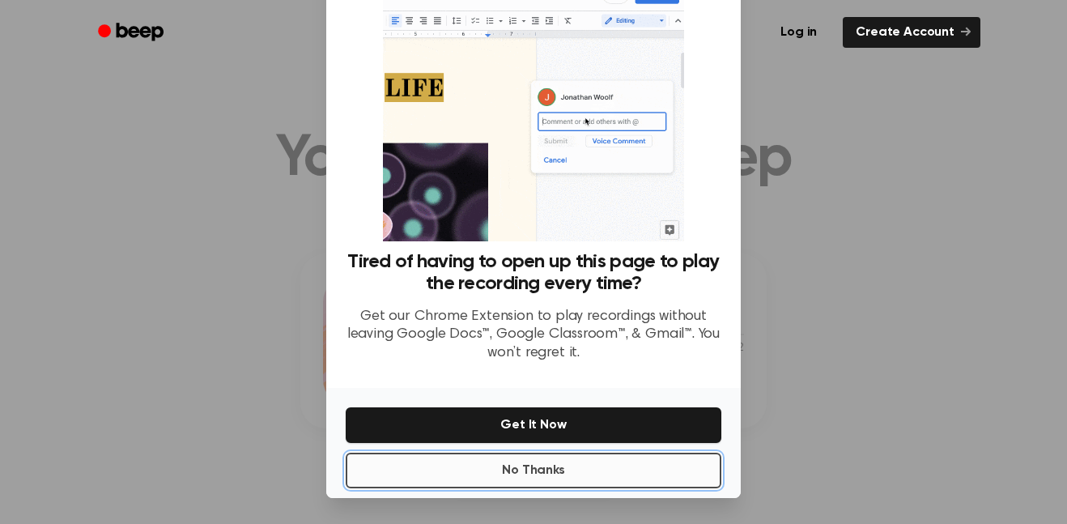
click at [465, 487] on button "No Thanks" at bounding box center [534, 471] width 376 height 36
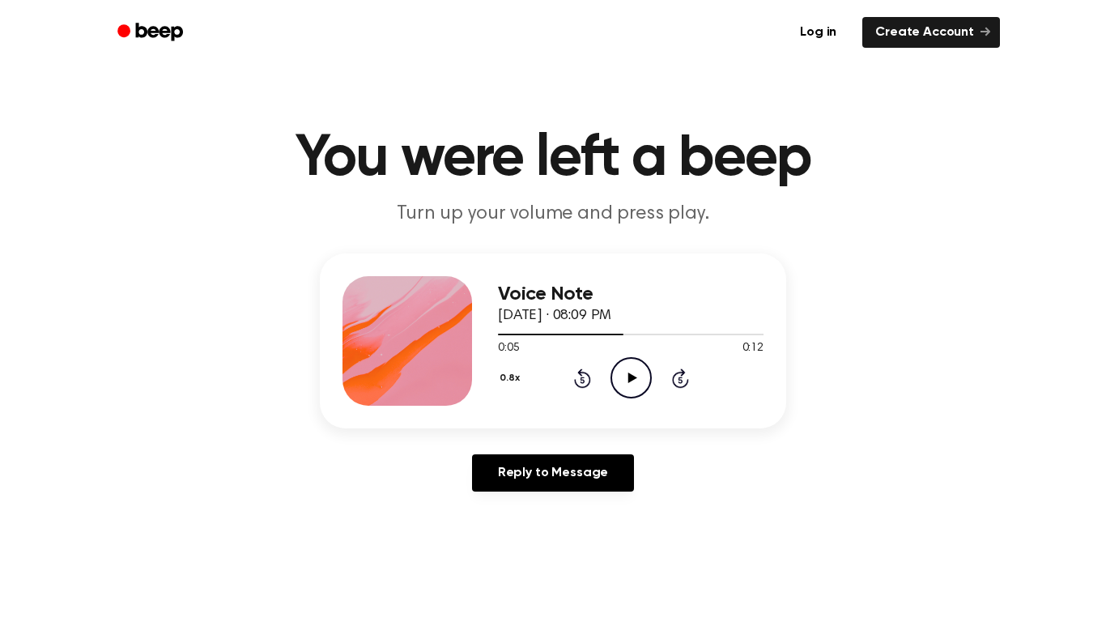
click at [615, 376] on icon "Play Audio" at bounding box center [630, 377] width 41 height 41
click at [582, 380] on icon at bounding box center [582, 379] width 4 height 6
click at [636, 381] on icon "Pause Audio" at bounding box center [630, 377] width 41 height 41
click at [611, 383] on circle at bounding box center [631, 378] width 40 height 40
click at [622, 385] on icon "Pause Audio" at bounding box center [630, 377] width 41 height 41
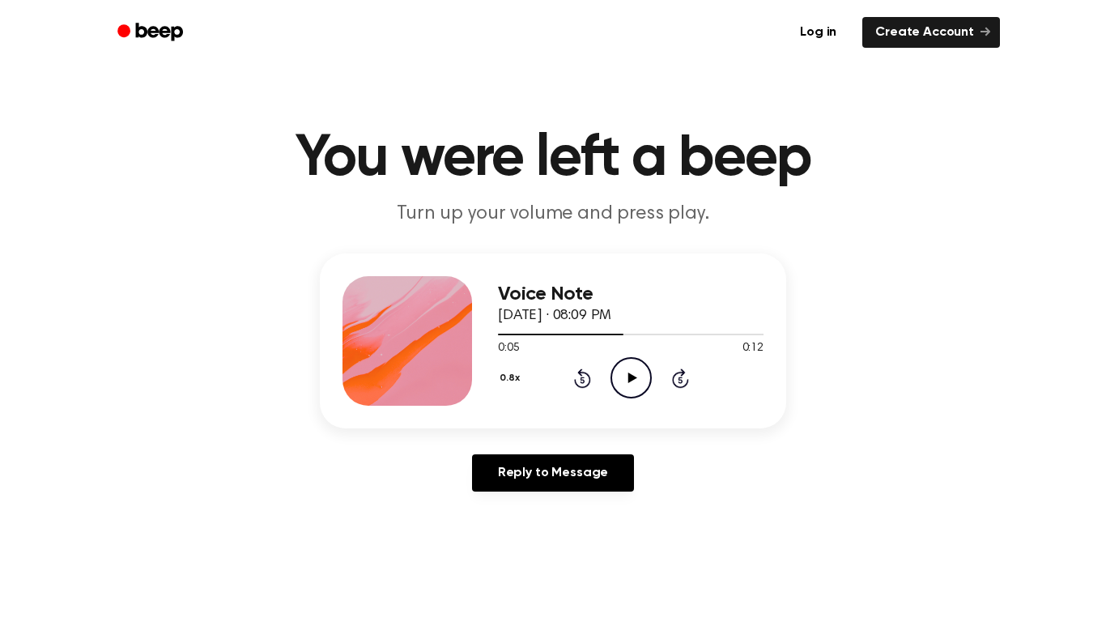
click at [615, 376] on icon "Play Audio" at bounding box center [630, 377] width 41 height 41
click at [628, 372] on icon "Pause Audio" at bounding box center [630, 377] width 41 height 41
click at [624, 374] on icon "Play Audio" at bounding box center [630, 377] width 41 height 41
click at [633, 376] on icon at bounding box center [630, 377] width 7 height 11
click at [634, 389] on icon "Play Audio" at bounding box center [630, 377] width 41 height 41
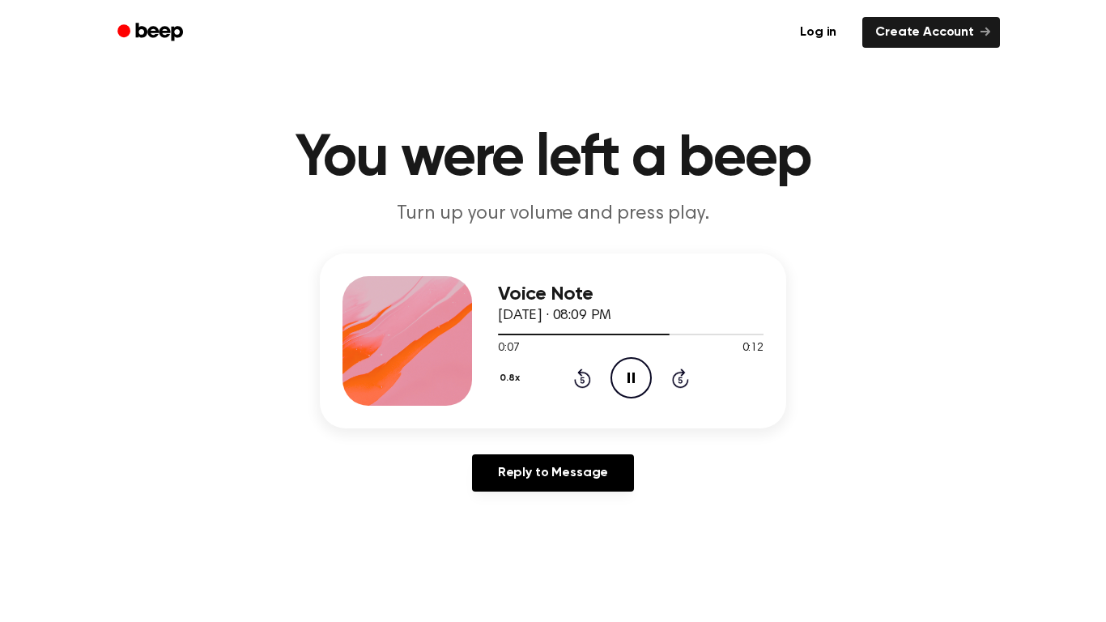
click at [624, 382] on icon "Pause Audio" at bounding box center [630, 377] width 41 height 41
click at [623, 376] on icon "Play Audio" at bounding box center [630, 377] width 41 height 41
click at [628, 371] on icon "Pause Audio" at bounding box center [630, 377] width 41 height 41
click at [627, 385] on icon "Play Audio" at bounding box center [630, 377] width 41 height 41
click at [619, 384] on icon "Pause Audio" at bounding box center [630, 377] width 41 height 41
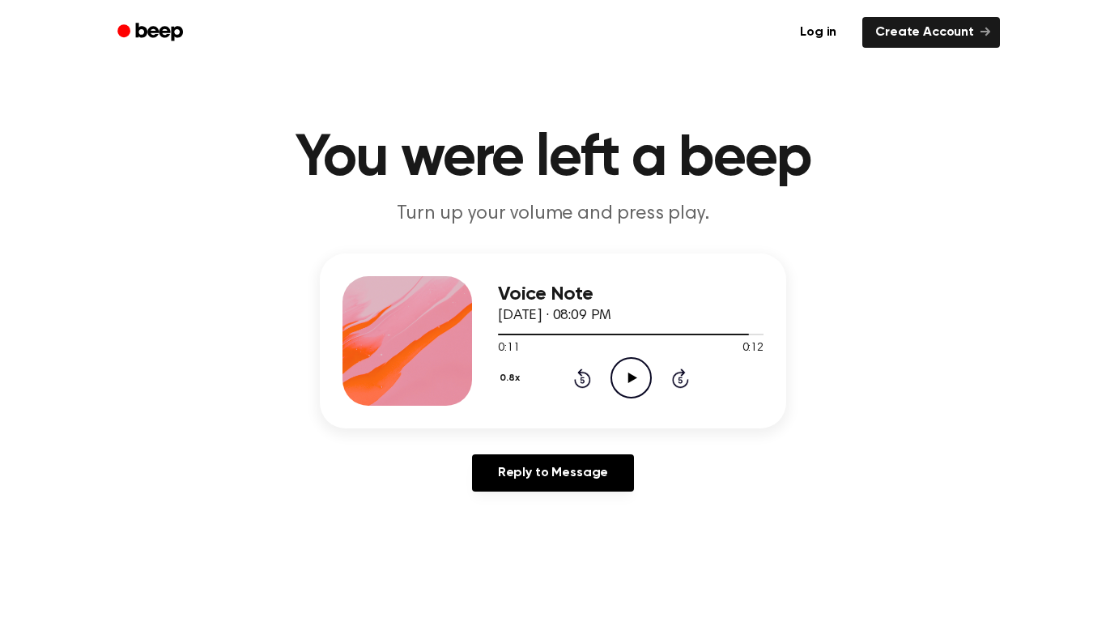
click at [640, 381] on icon "Play Audio" at bounding box center [630, 377] width 41 height 41
click at [631, 379] on icon "Pause Audio" at bounding box center [630, 377] width 41 height 41
click at [582, 382] on icon "Rewind 5 seconds" at bounding box center [582, 378] width 18 height 21
click at [607, 383] on div "0.8x Rewind 5 seconds Play Audio Skip 5 seconds" at bounding box center [631, 377] width 266 height 41
click at [627, 378] on icon "Play Audio" at bounding box center [630, 377] width 41 height 41
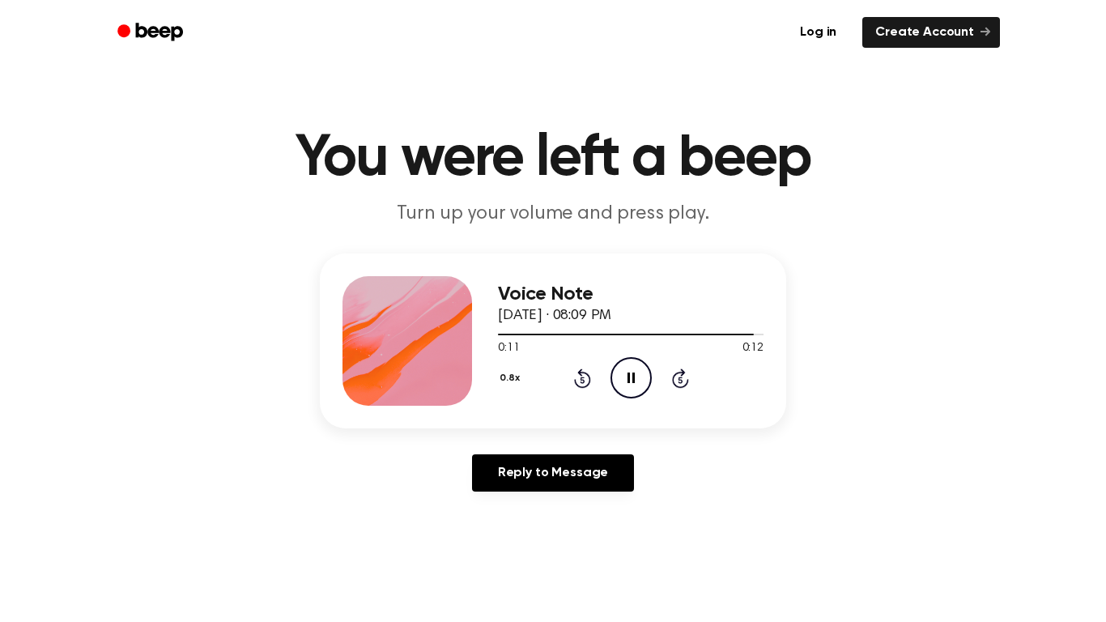
click at [607, 385] on div "0.8x Rewind 5 seconds Pause Audio Skip 5 seconds" at bounding box center [631, 377] width 266 height 41
click at [640, 377] on icon "Play Audio" at bounding box center [630, 377] width 41 height 41
click at [631, 377] on icon "Pause Audio" at bounding box center [630, 377] width 41 height 41
